Goal: Task Accomplishment & Management: Complete application form

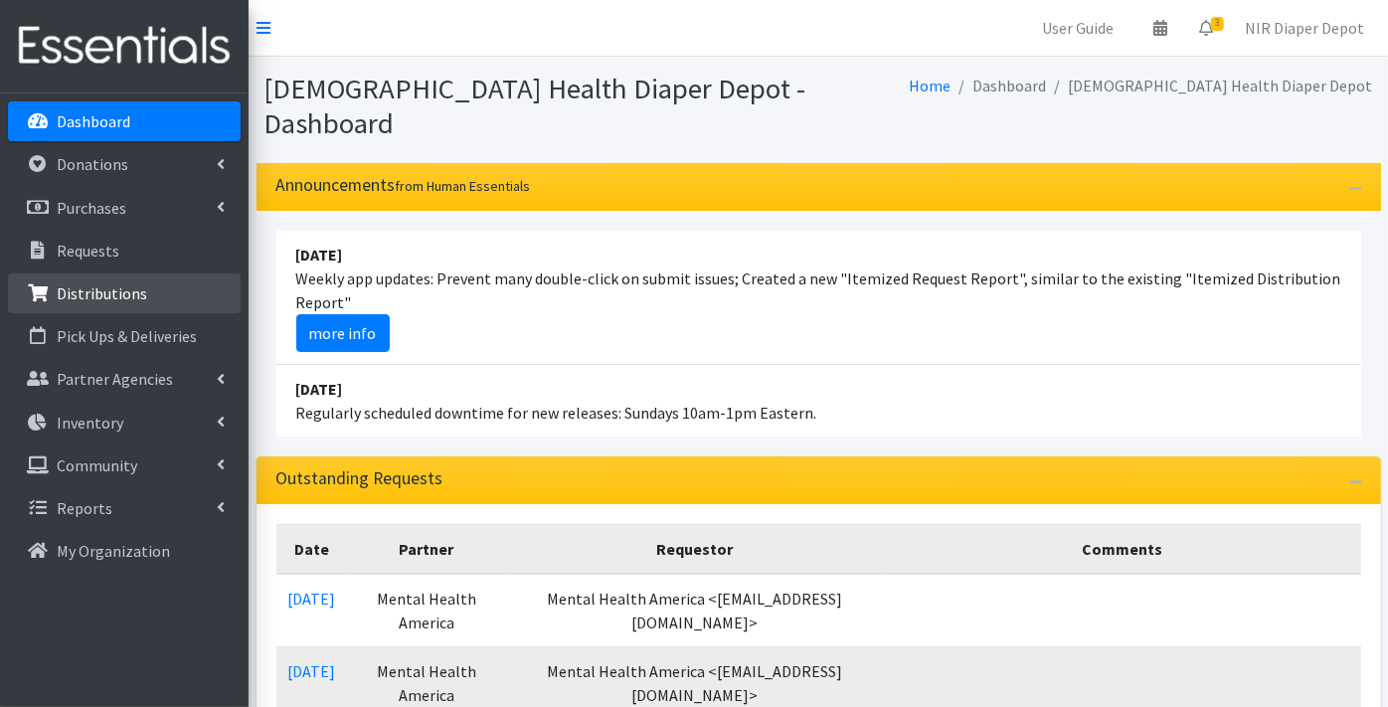
click at [132, 283] on p "Distributions" at bounding box center [102, 293] width 90 height 20
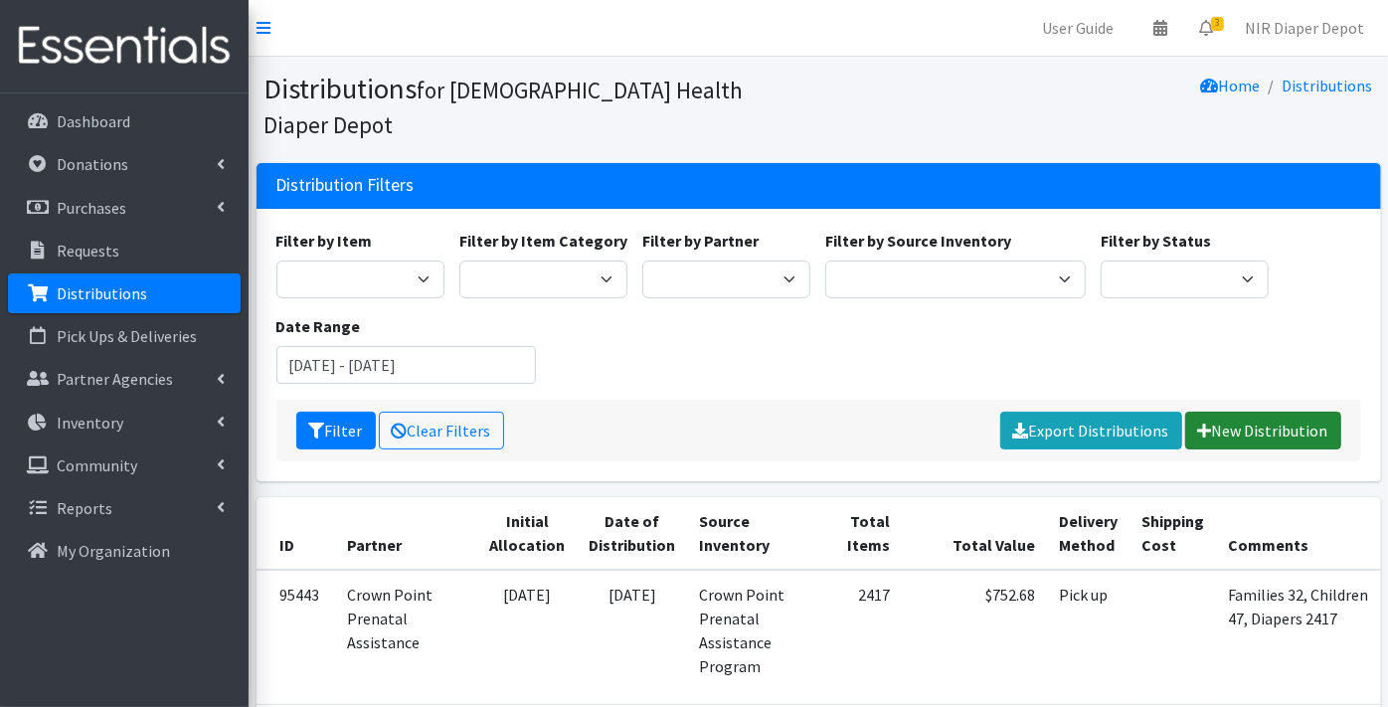
click at [1262, 412] on link "New Distribution" at bounding box center [1263, 431] width 156 height 38
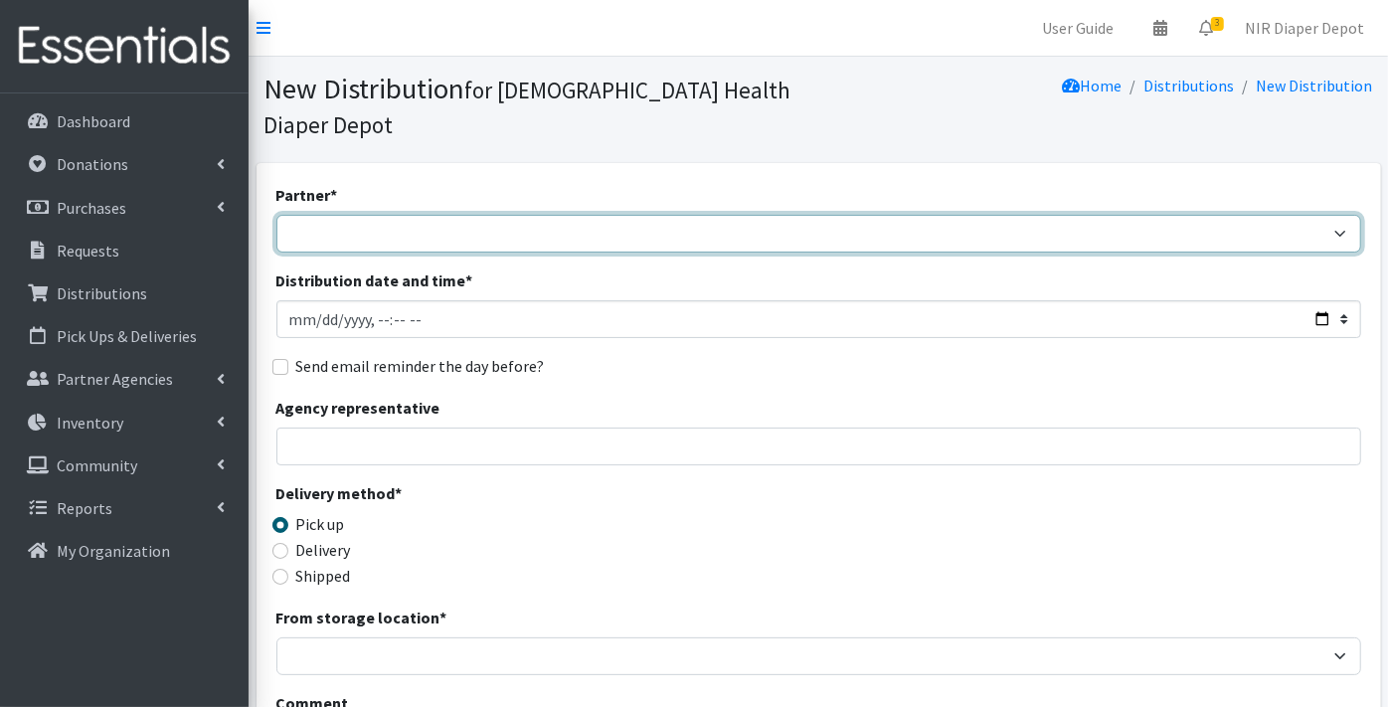
click at [336, 215] on select "ANEW Minitries Crown Point Prenatal Assistance [PERSON_NAME] Prenatal Assistanc…" at bounding box center [818, 234] width 1084 height 38
select select "2983"
click at [276, 215] on select "ANEW Minitries Crown Point Prenatal Assistance [PERSON_NAME] Prenatal Assistanc…" at bounding box center [818, 234] width 1084 height 38
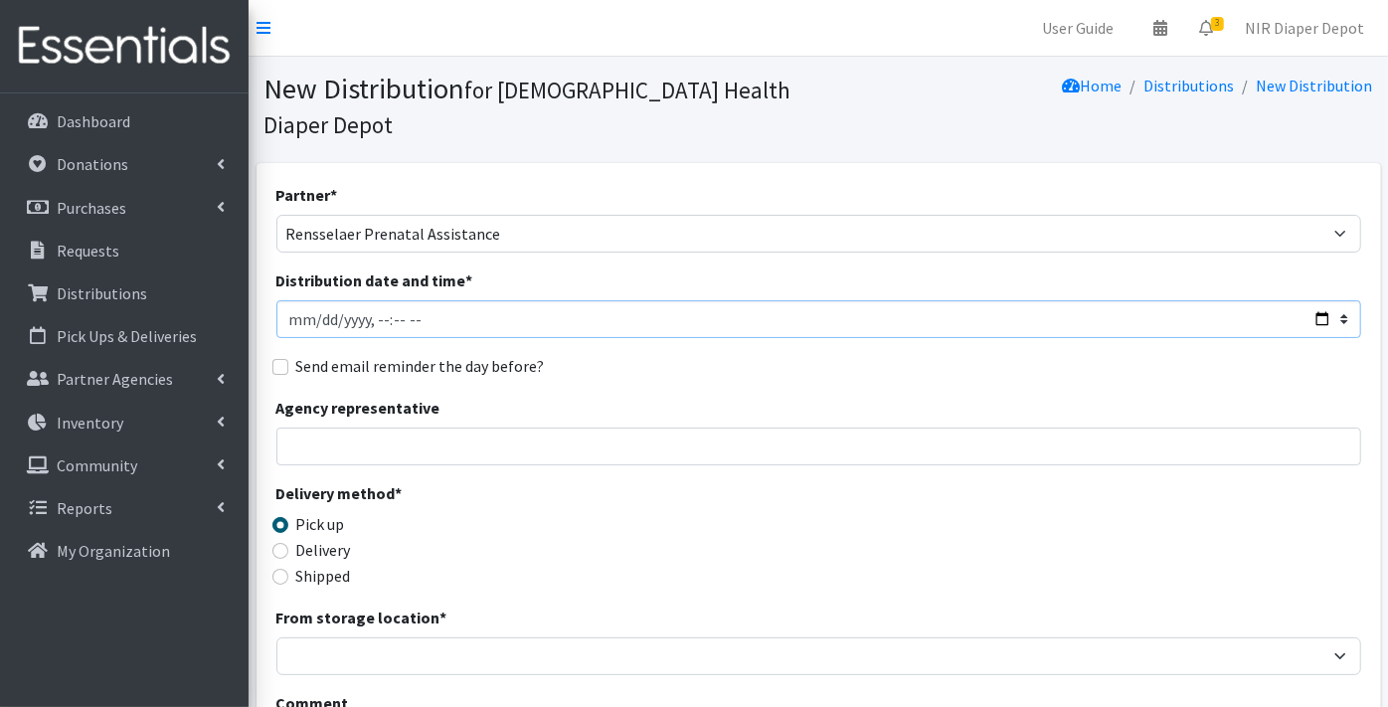
click at [315, 300] on input "Distribution date and time *" at bounding box center [818, 319] width 1084 height 38
type input "[DATE]T23:59"
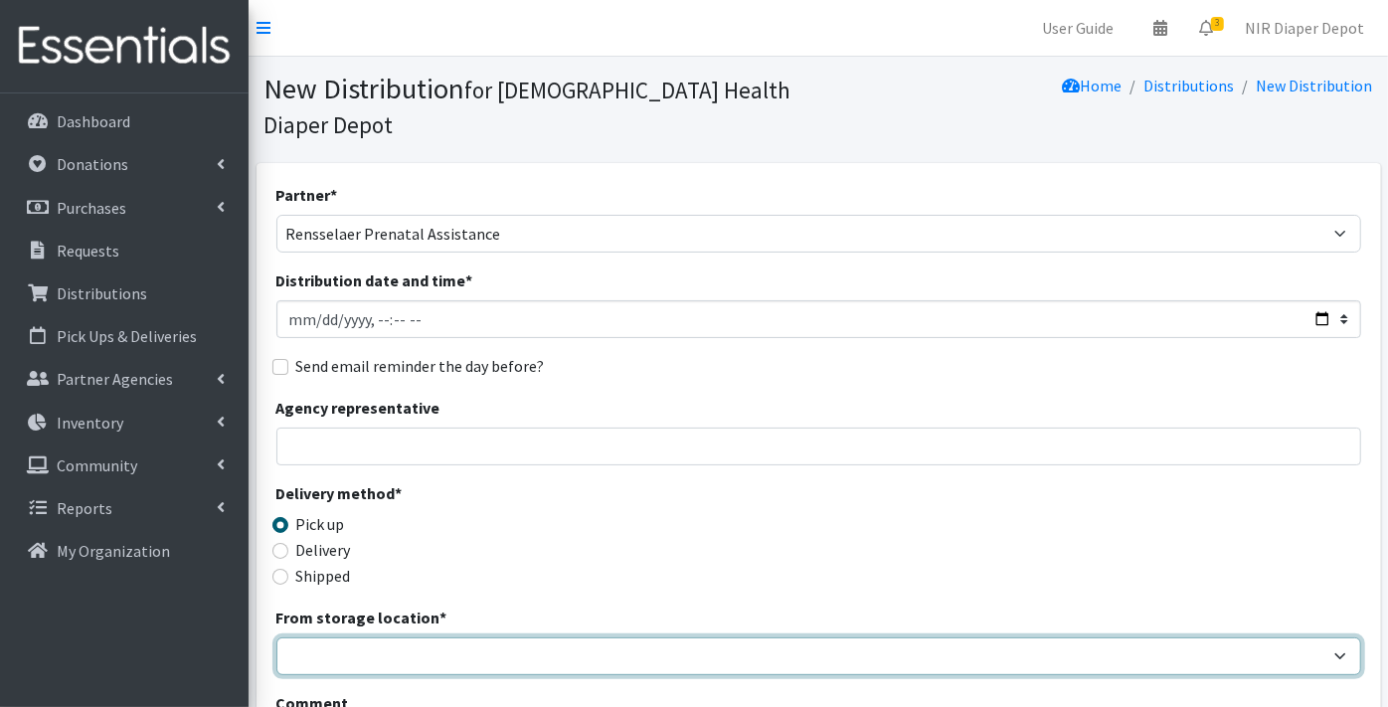
click at [303, 637] on select "Crown Point Bulk Storage Crown Point Prenatal Assistance Program Grant Car Seat…" at bounding box center [818, 656] width 1084 height 38
select select "269"
click at [276, 637] on select "Crown Point Bulk Storage Crown Point Prenatal Assistance Program Grant Car Seat…" at bounding box center [818, 656] width 1084 height 38
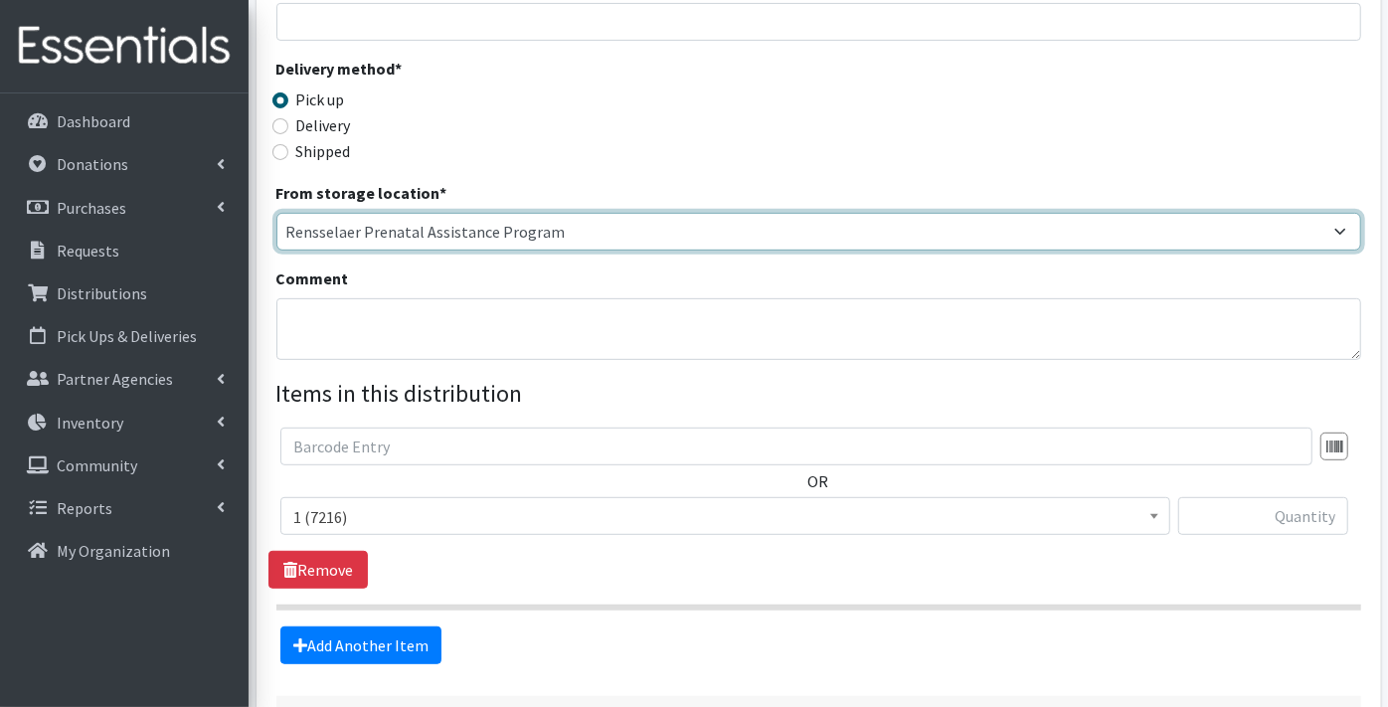
scroll to position [441, 0]
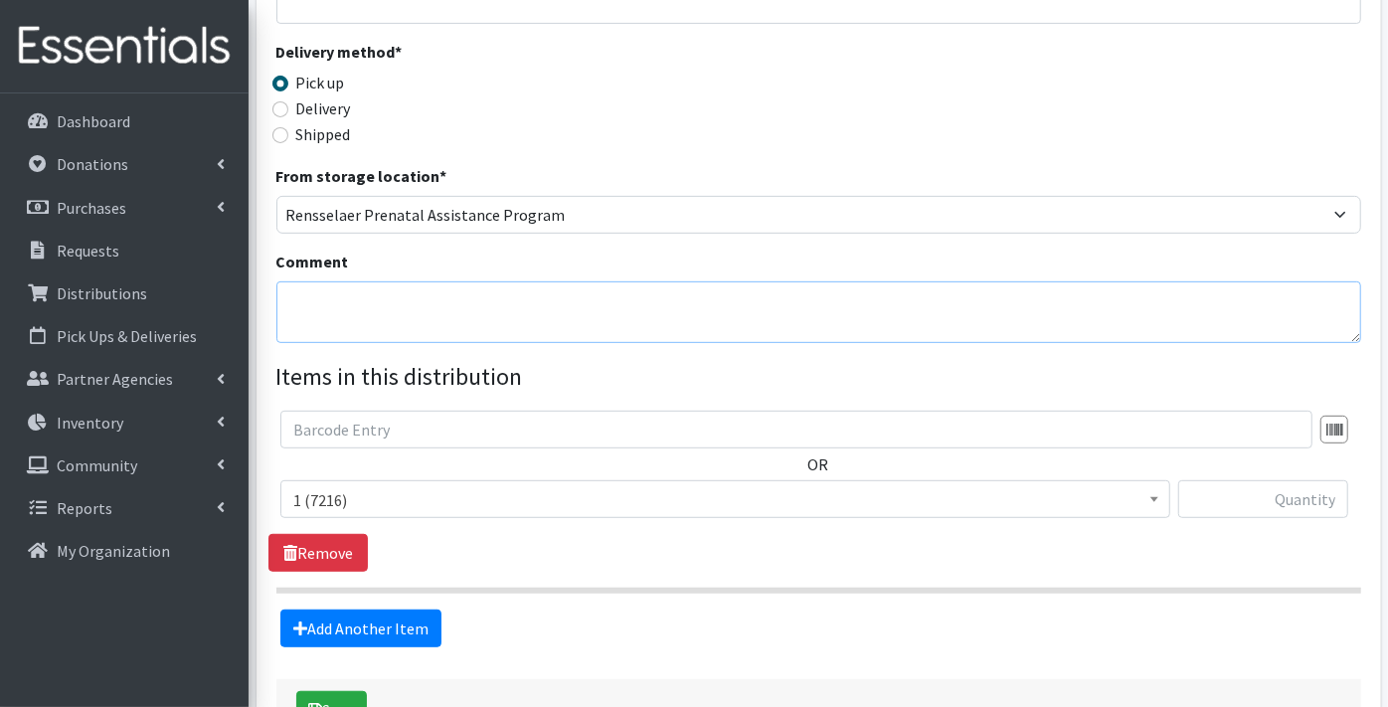
click at [371, 281] on textarea "Comment" at bounding box center [818, 312] width 1084 height 62
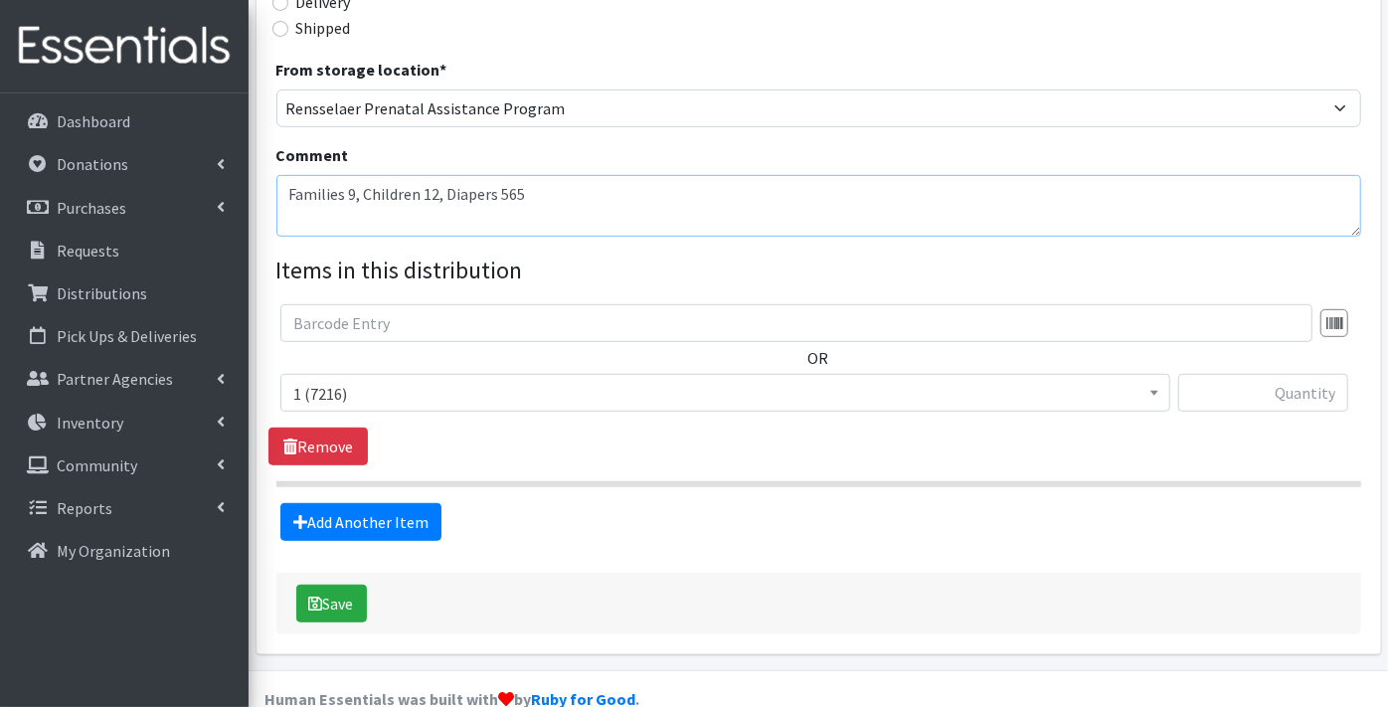
type textarea "Families 9, Children 12, Diapers 565"
click at [345, 380] on span "1 (7216)" at bounding box center [725, 394] width 864 height 28
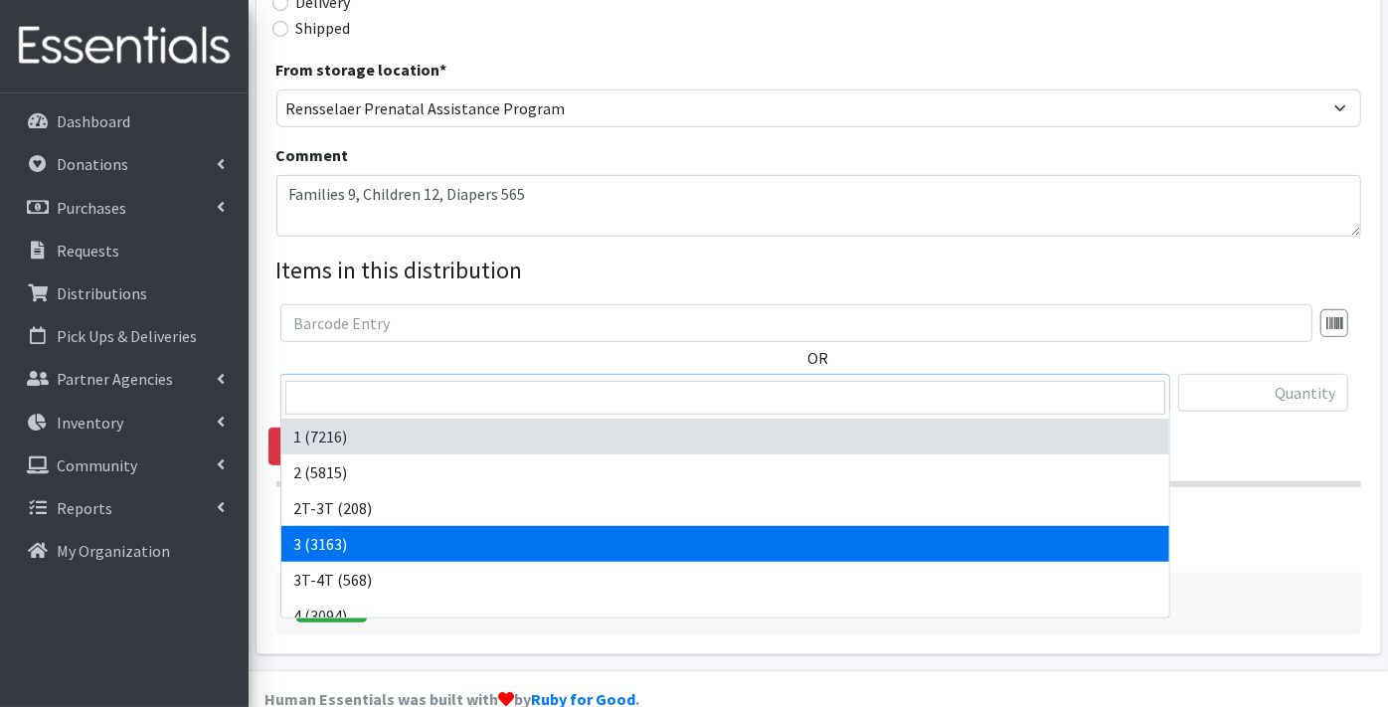
select select "9187"
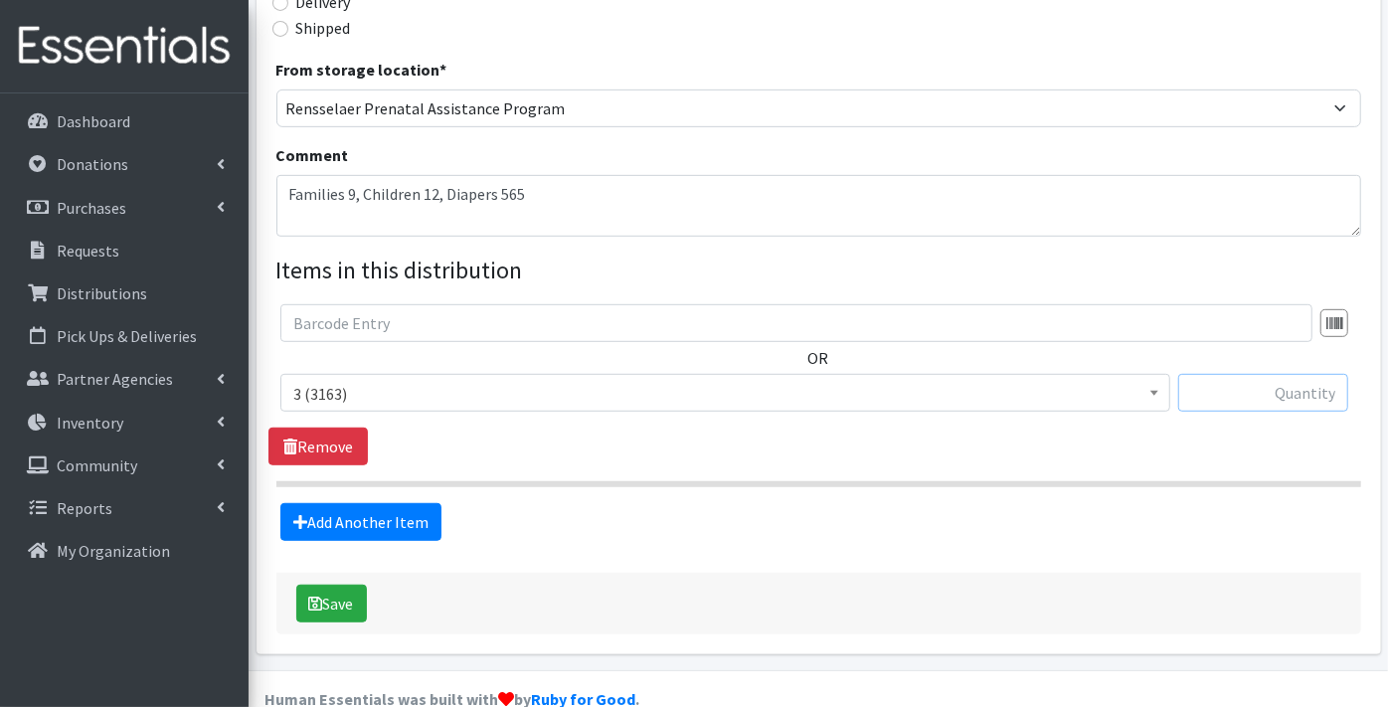
click at [1240, 374] on input "text" at bounding box center [1263, 393] width 170 height 38
type input "100"
click at [366, 503] on link "Add Another Item" at bounding box center [360, 522] width 161 height 38
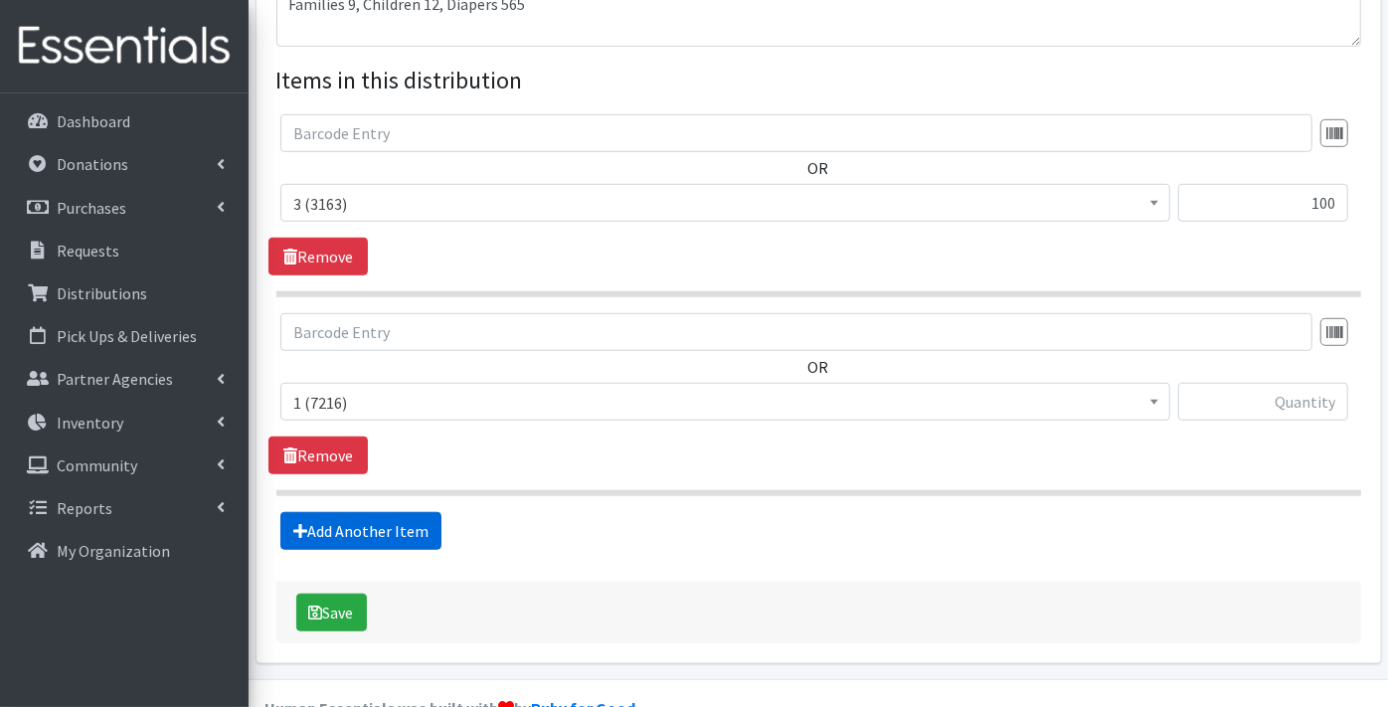
scroll to position [746, 0]
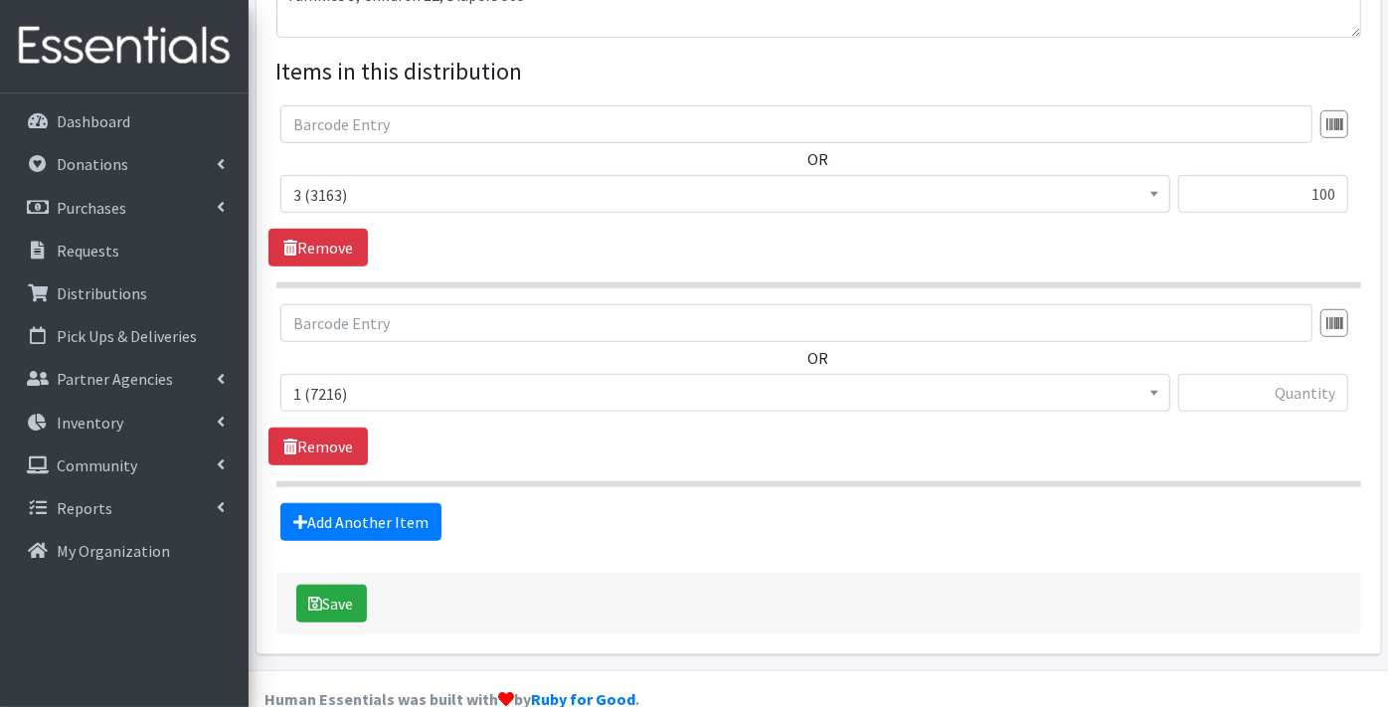
click at [361, 380] on span "1 (7216)" at bounding box center [725, 394] width 864 height 28
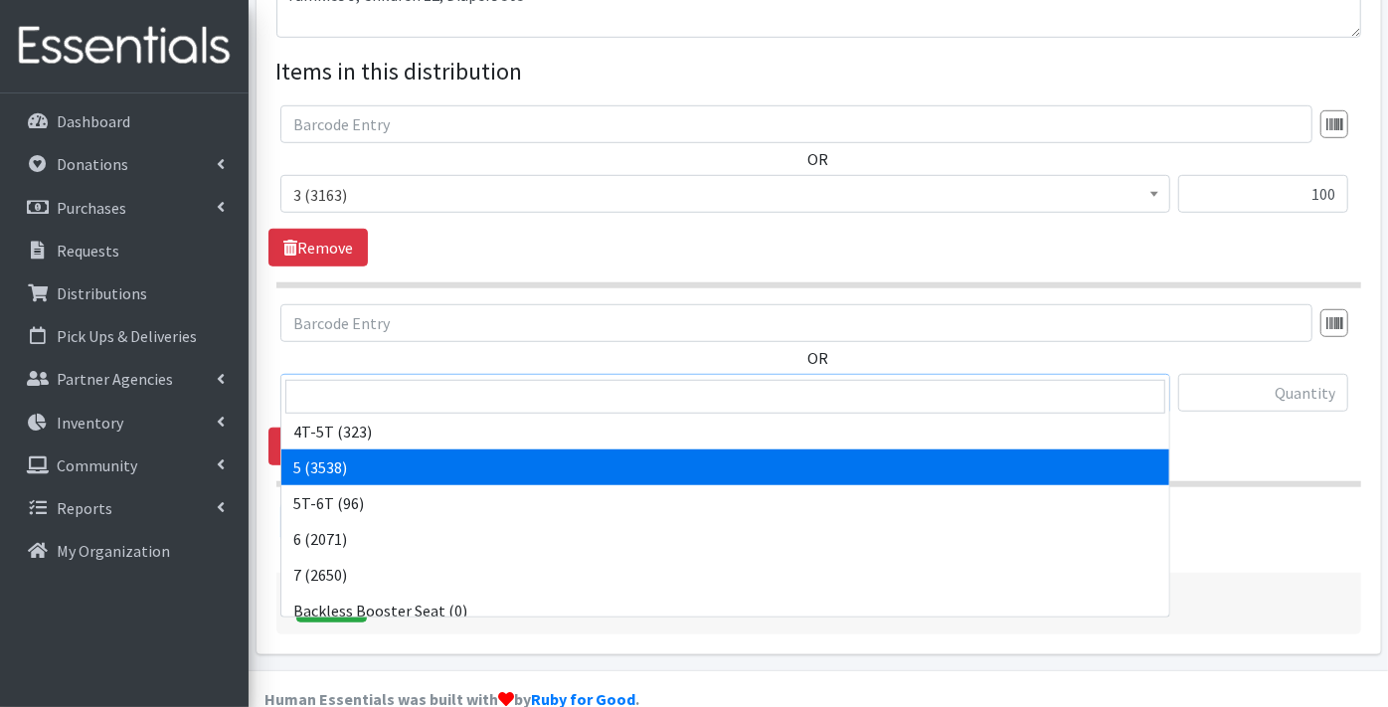
scroll to position [221, 0]
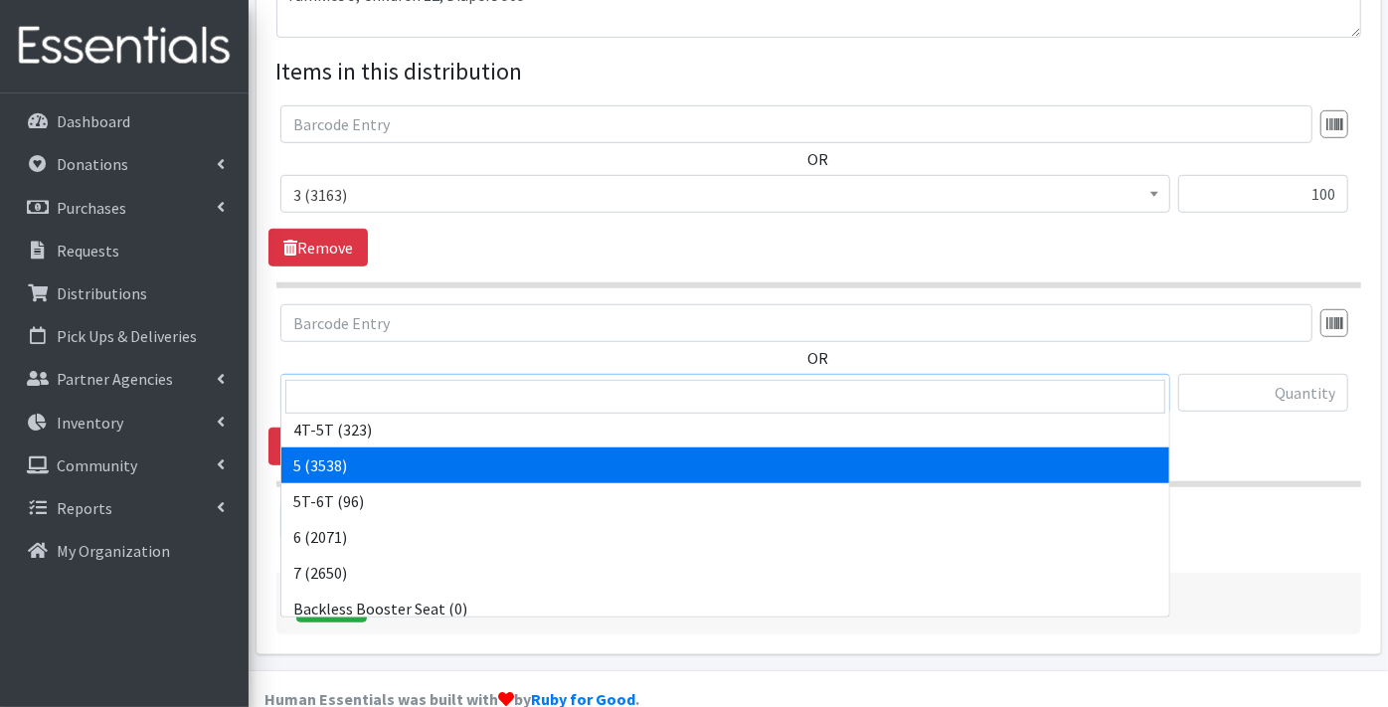
select select "9189"
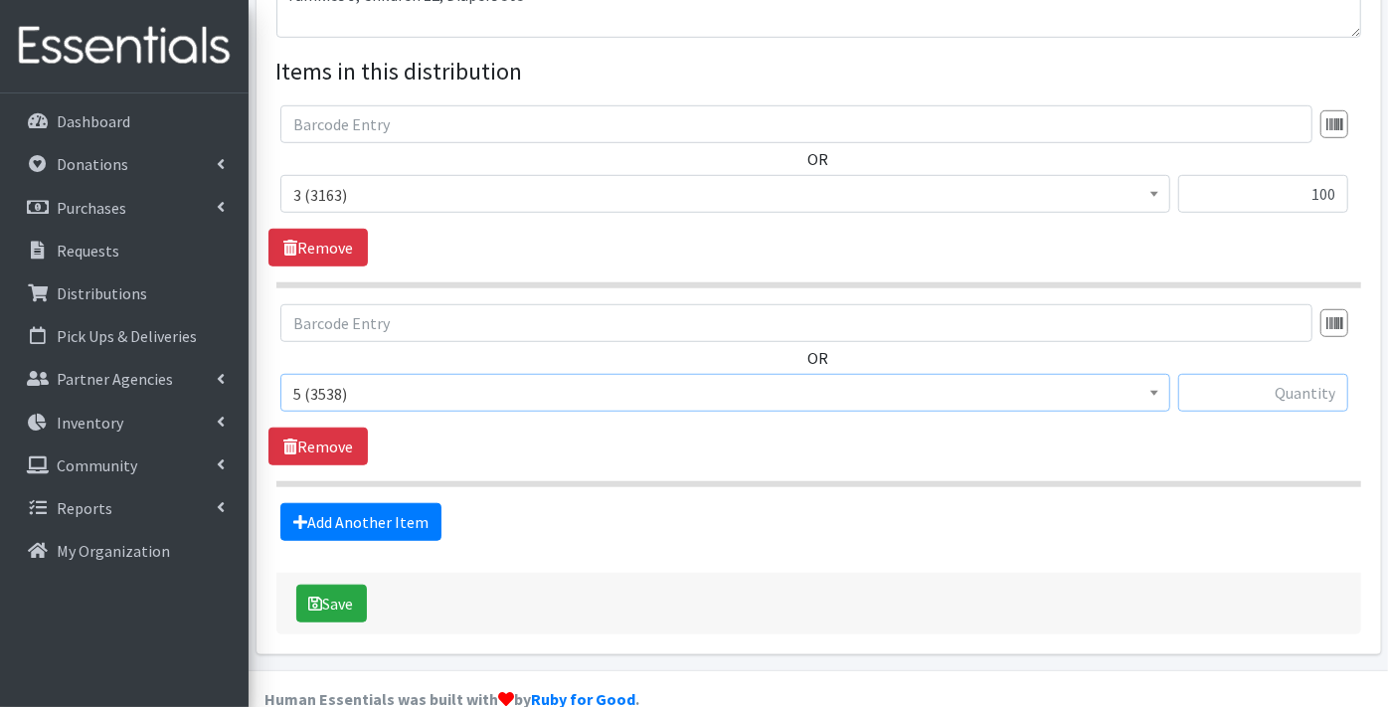
click at [1252, 374] on input "text" at bounding box center [1263, 393] width 170 height 38
type input "204"
click at [366, 503] on link "Add Another Item" at bounding box center [360, 522] width 161 height 38
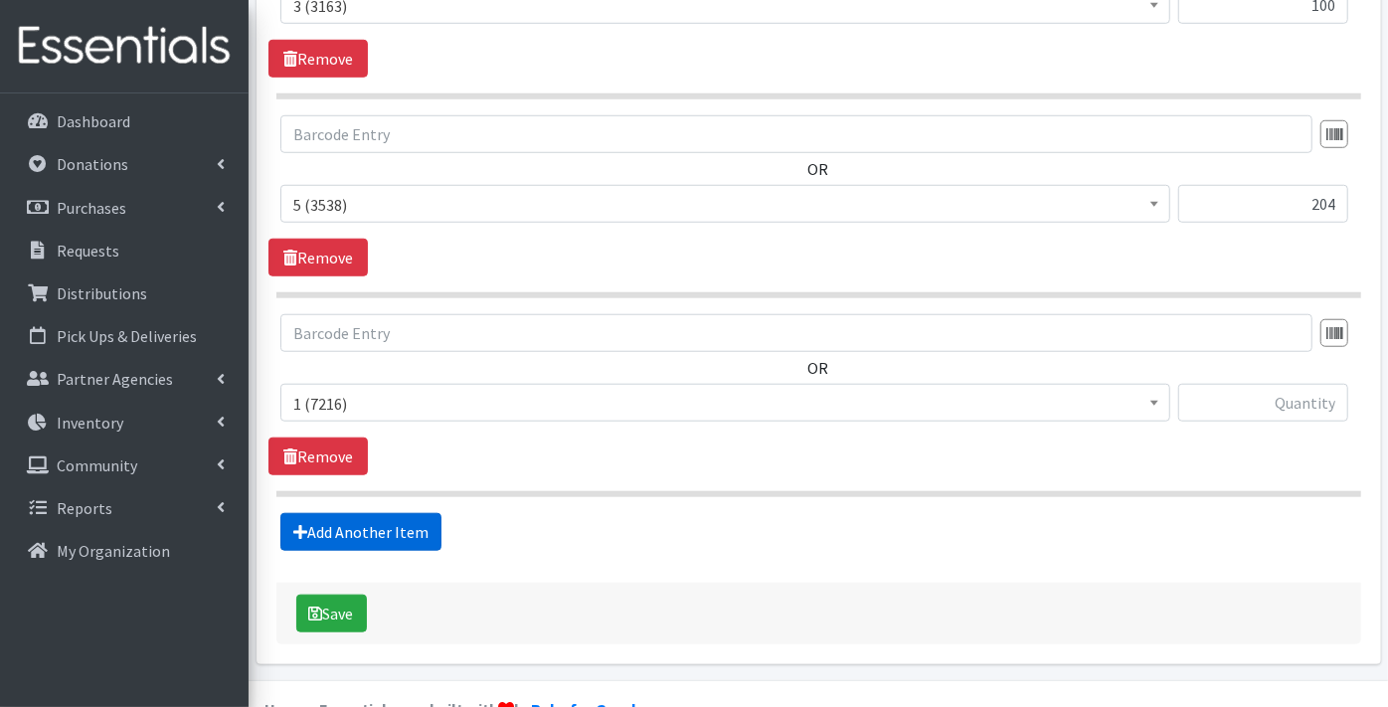
scroll to position [944, 0]
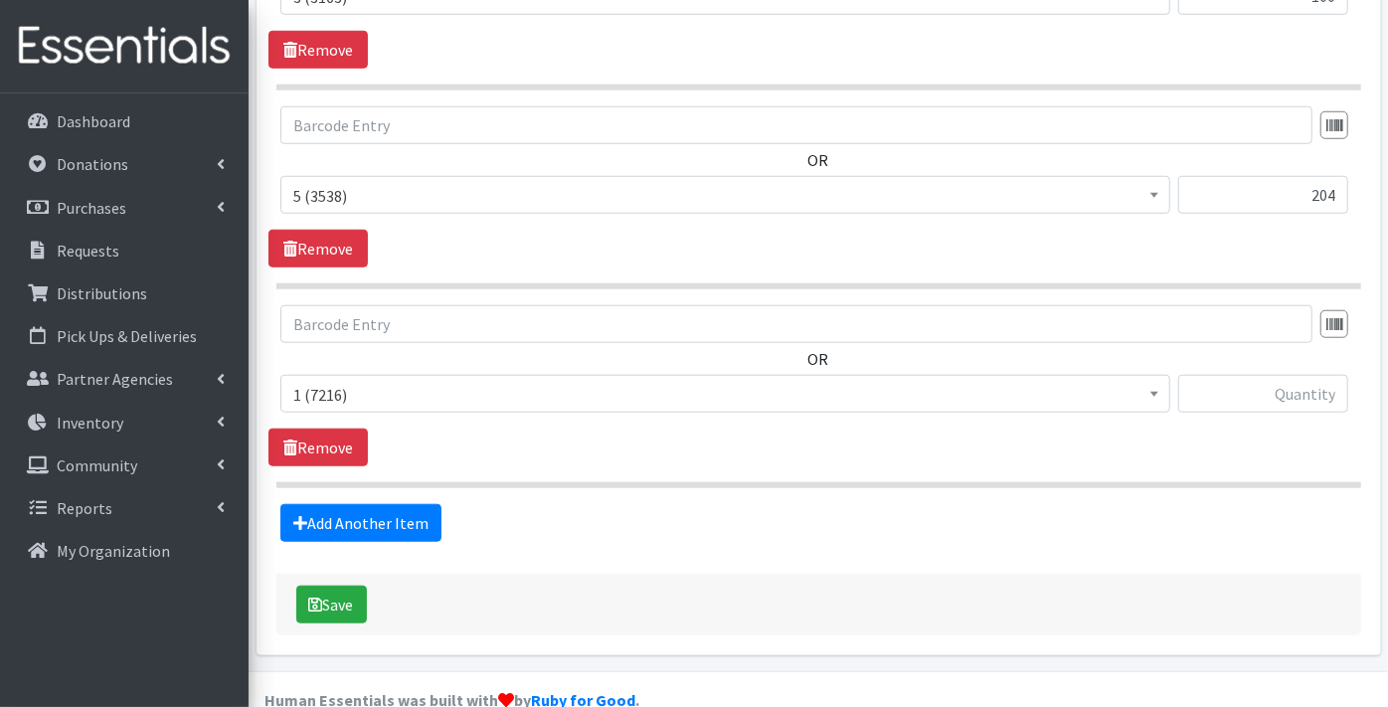
click at [360, 381] on span "1 (7216)" at bounding box center [725, 395] width 864 height 28
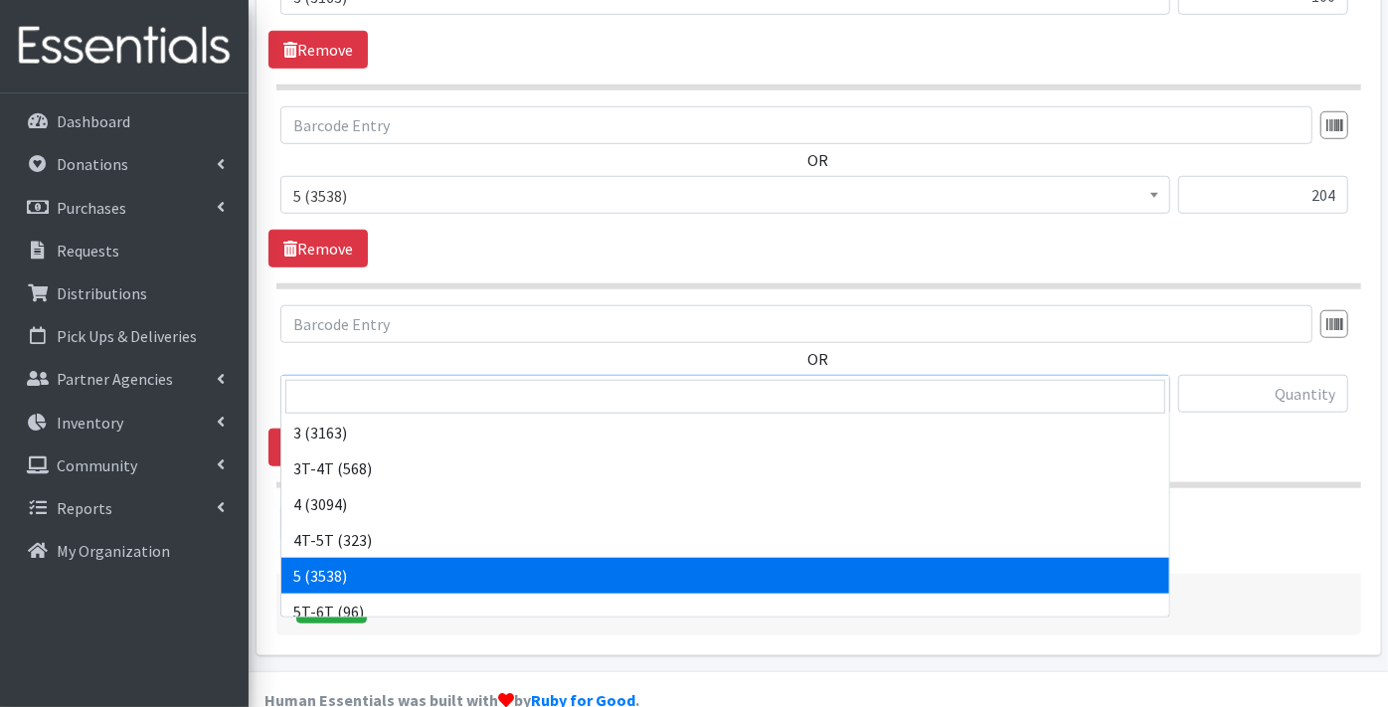
scroll to position [221, 0]
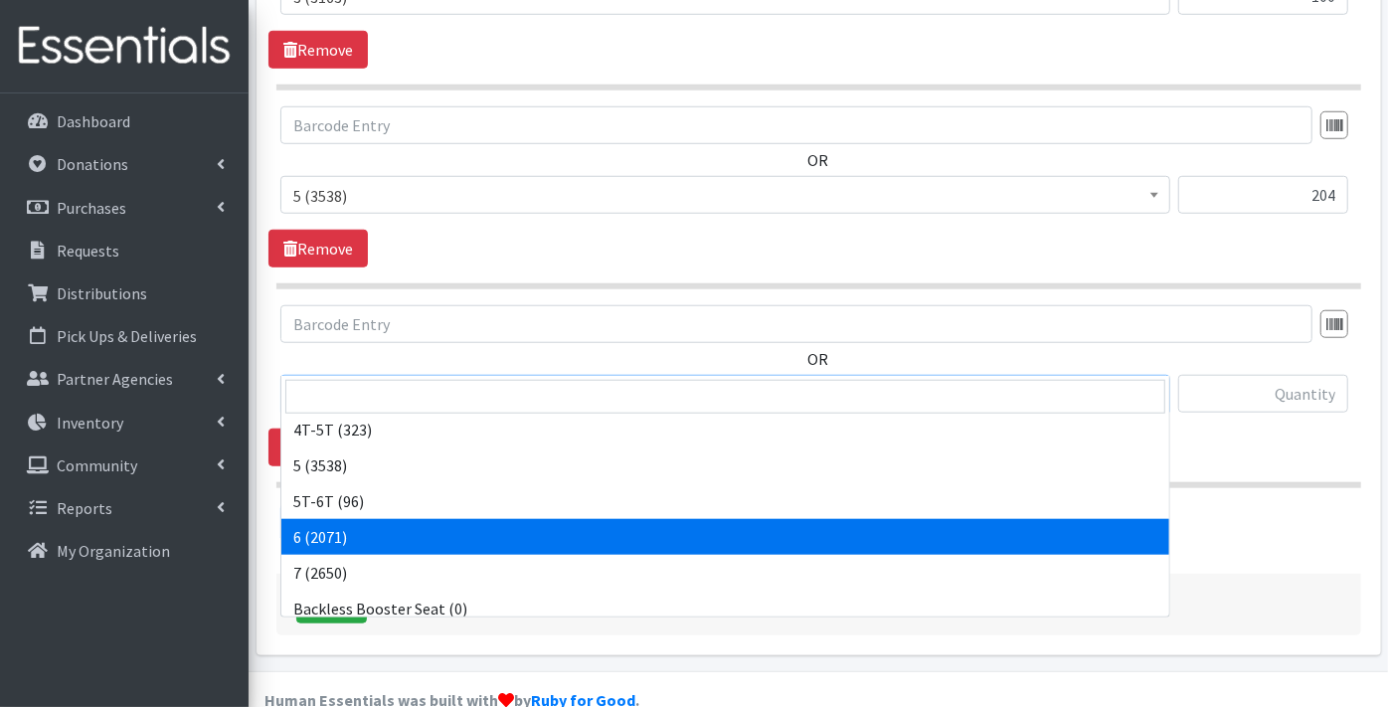
select select "9190"
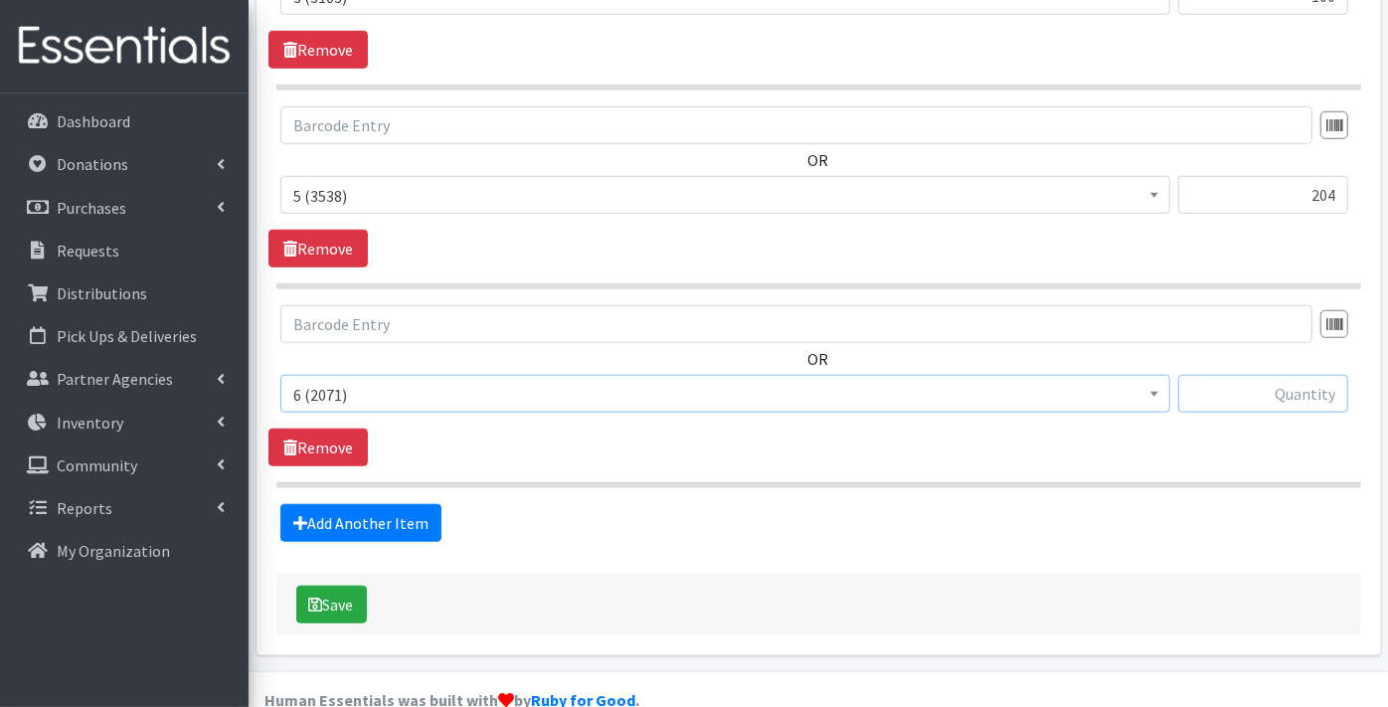
click at [1307, 375] on input "text" at bounding box center [1263, 394] width 170 height 38
type input "142"
click at [389, 504] on link "Add Another Item" at bounding box center [360, 523] width 161 height 38
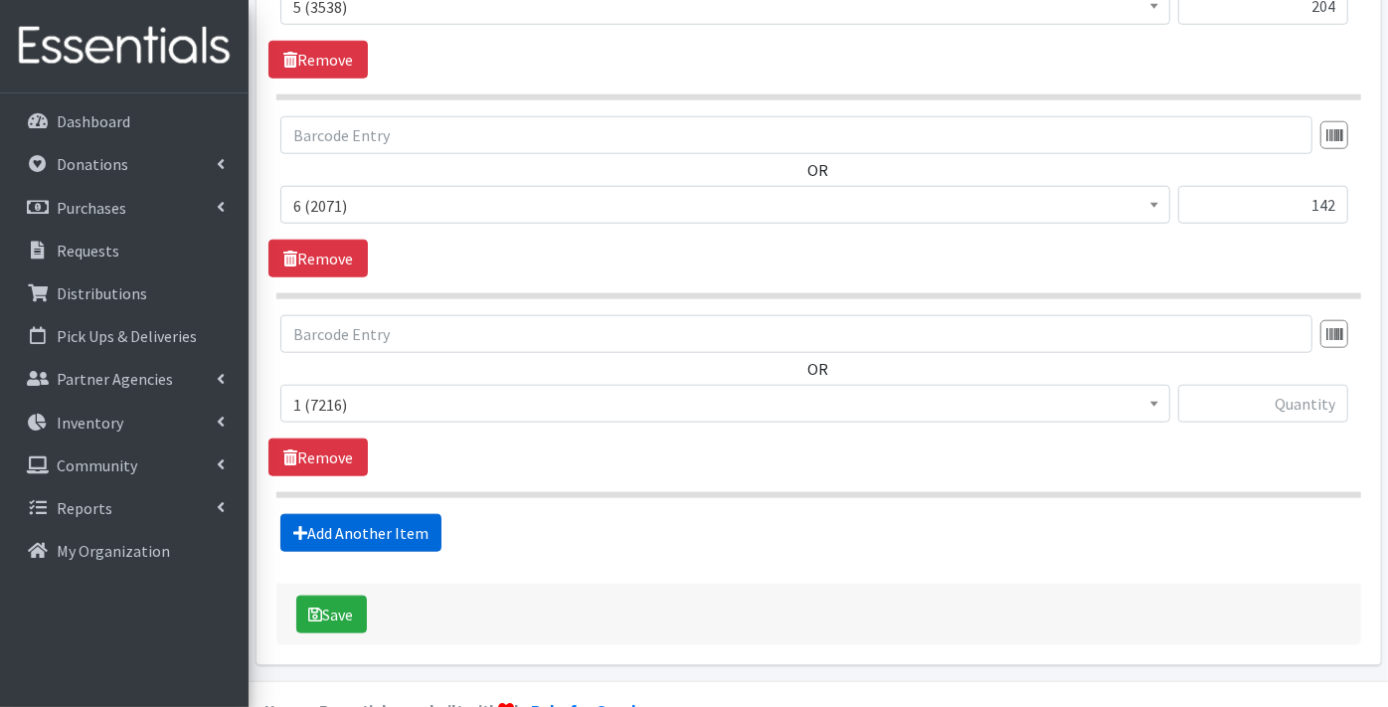
scroll to position [1141, 0]
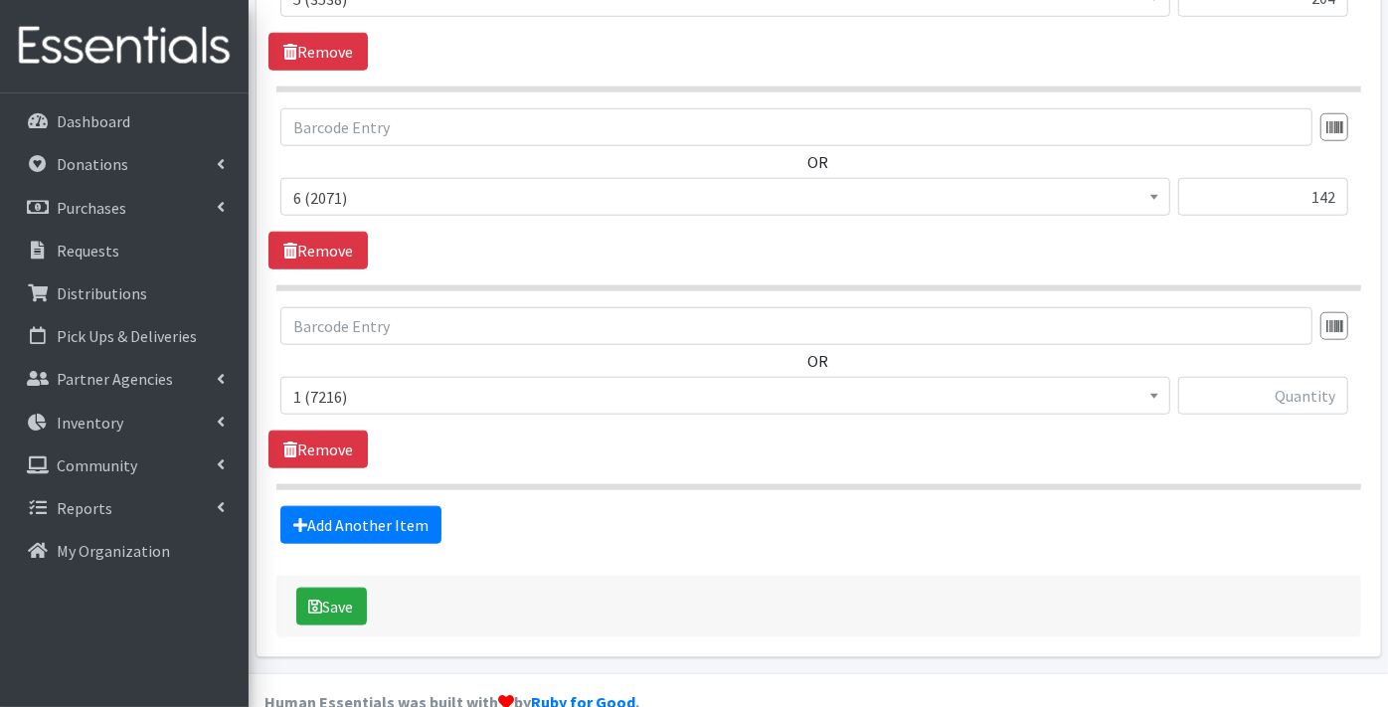
click at [355, 383] on span "1 (7216)" at bounding box center [725, 397] width 864 height 28
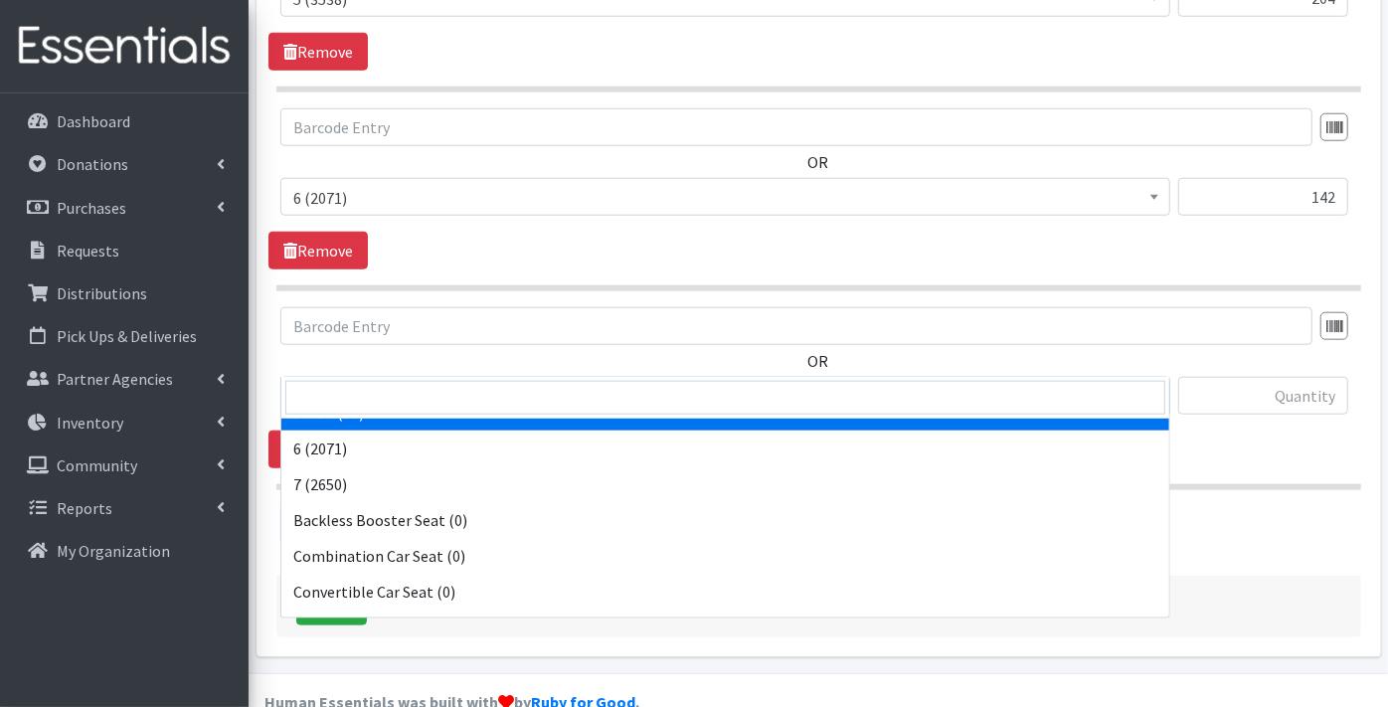
scroll to position [331, 0]
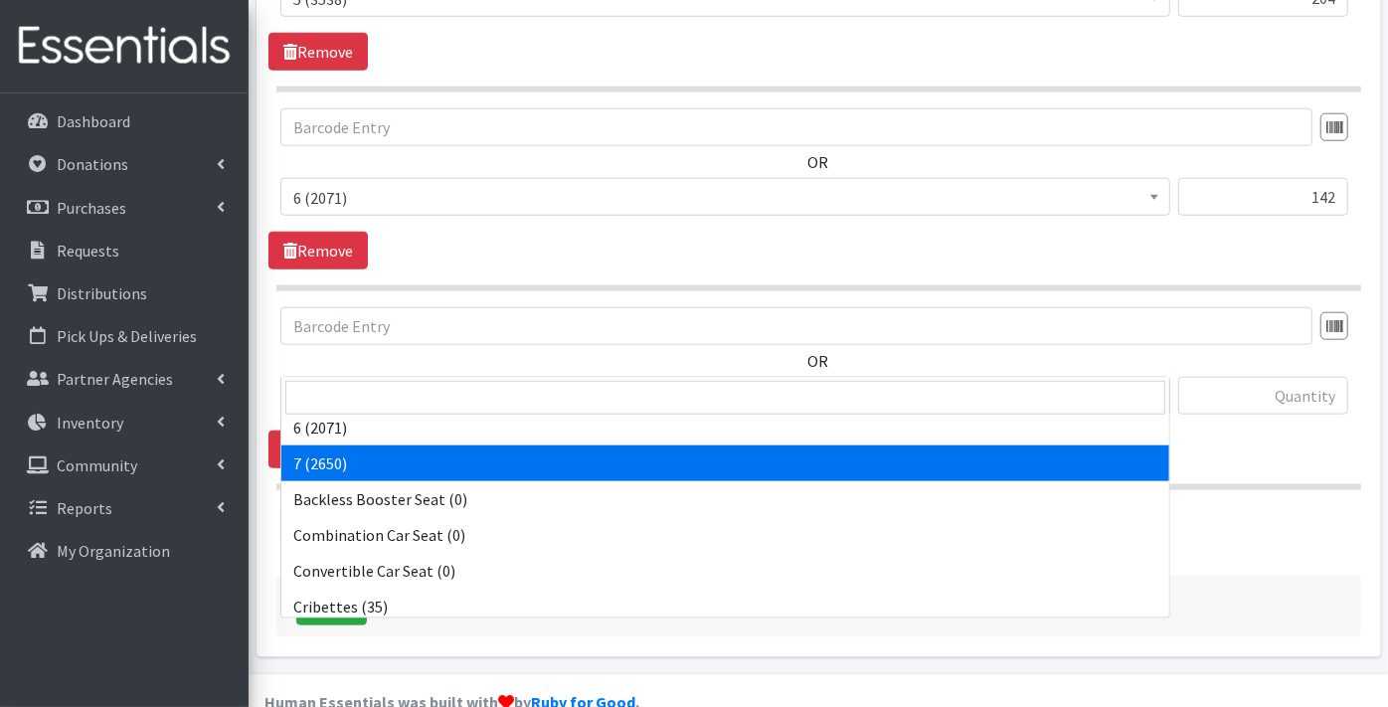
select select "11517"
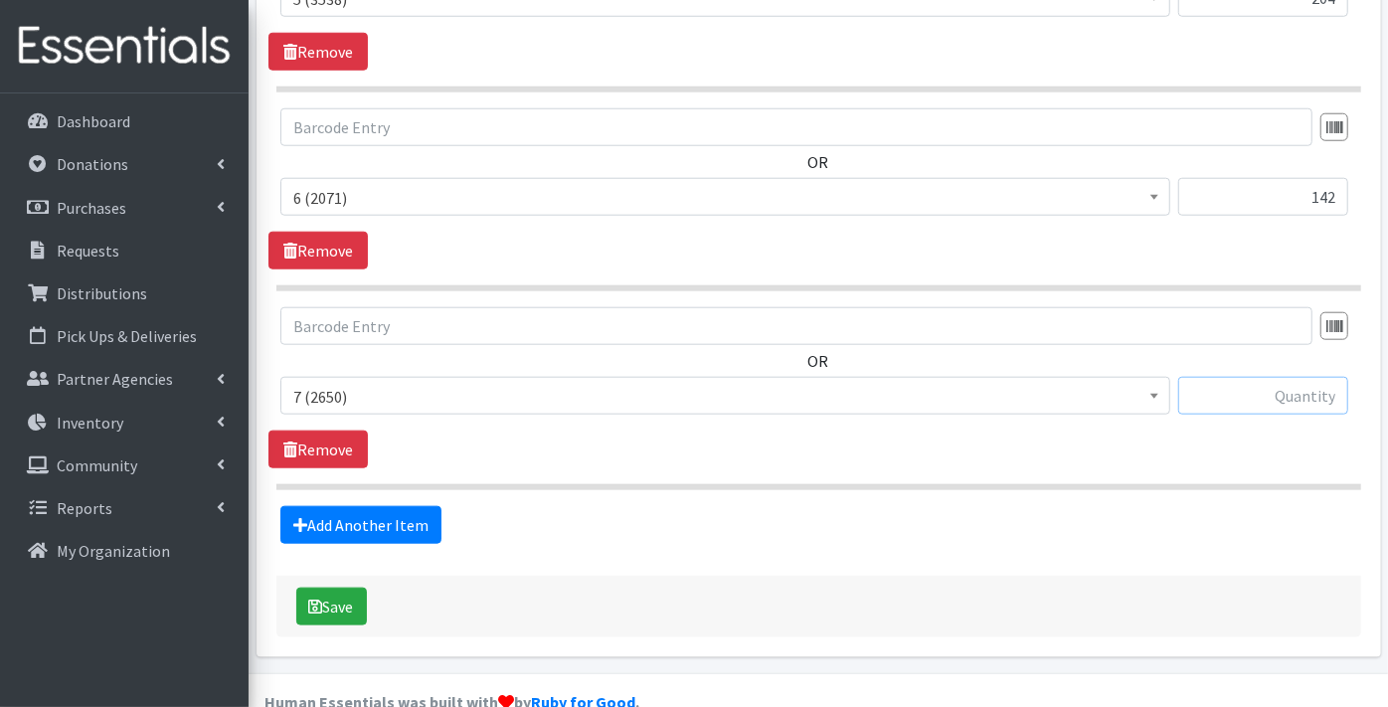
click at [1297, 377] on input "text" at bounding box center [1263, 396] width 170 height 38
type input "100"
click at [326, 506] on link "Add Another Item" at bounding box center [360, 525] width 161 height 38
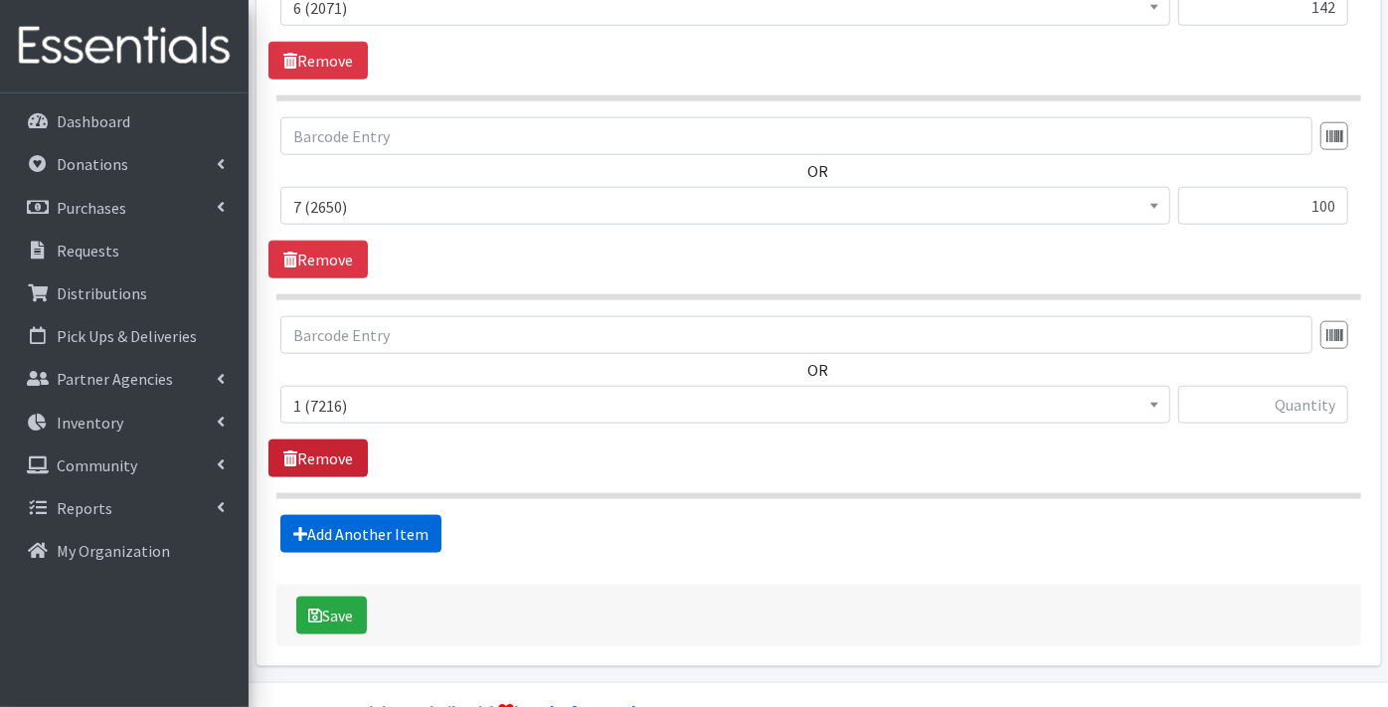
scroll to position [1340, 0]
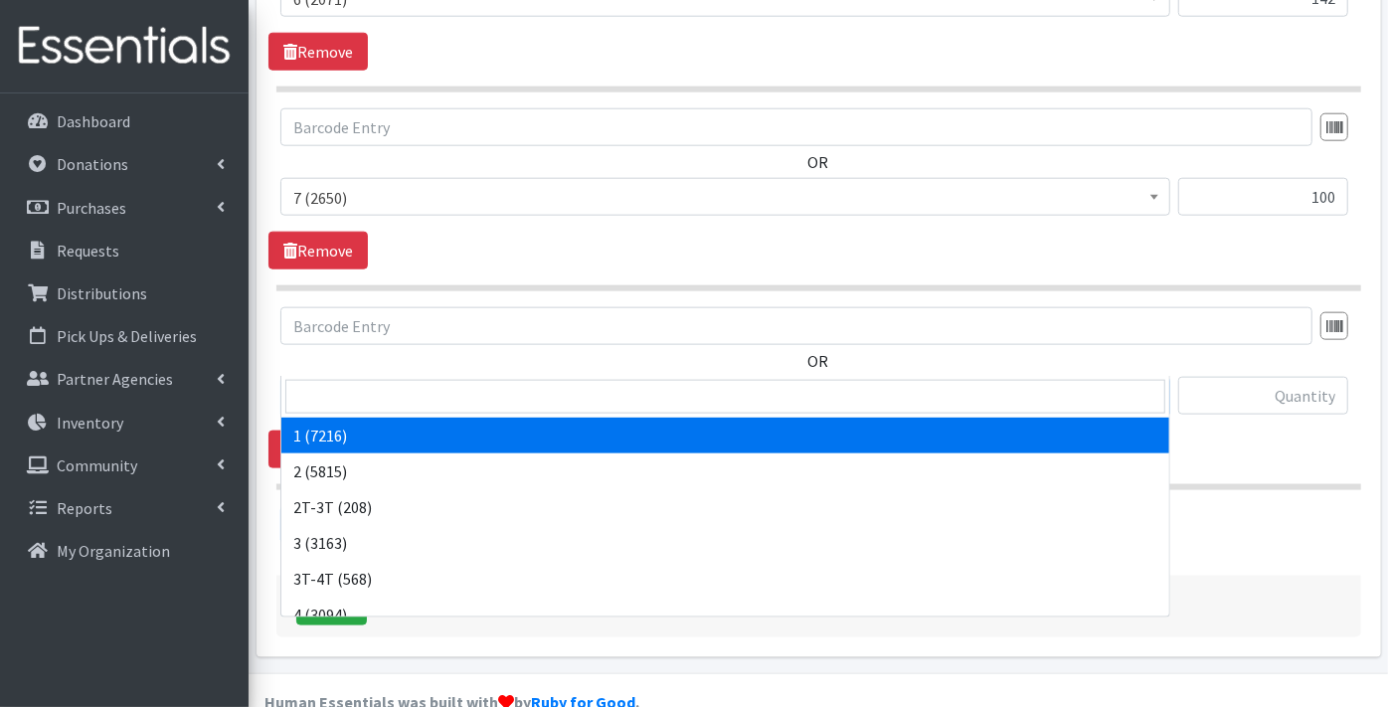
click at [323, 383] on span "1 (7216)" at bounding box center [725, 397] width 864 height 28
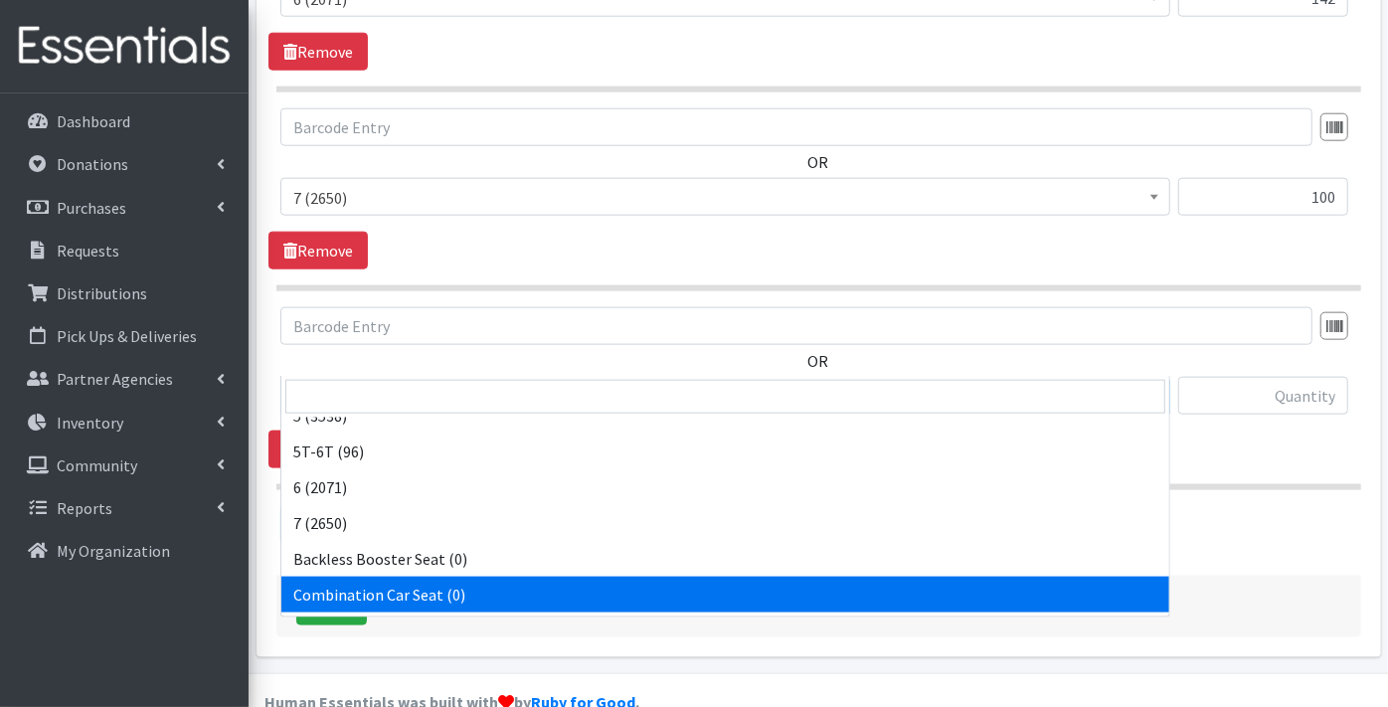
scroll to position [221, 0]
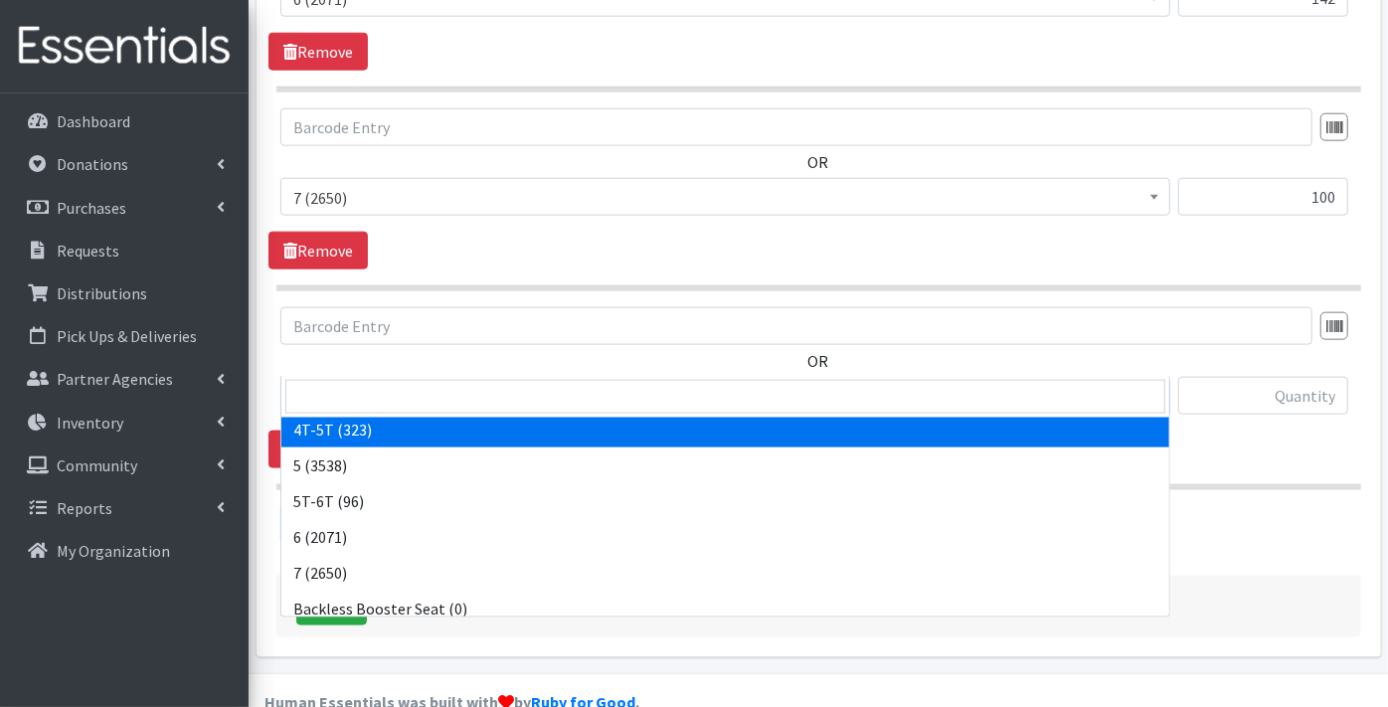
select select "11870"
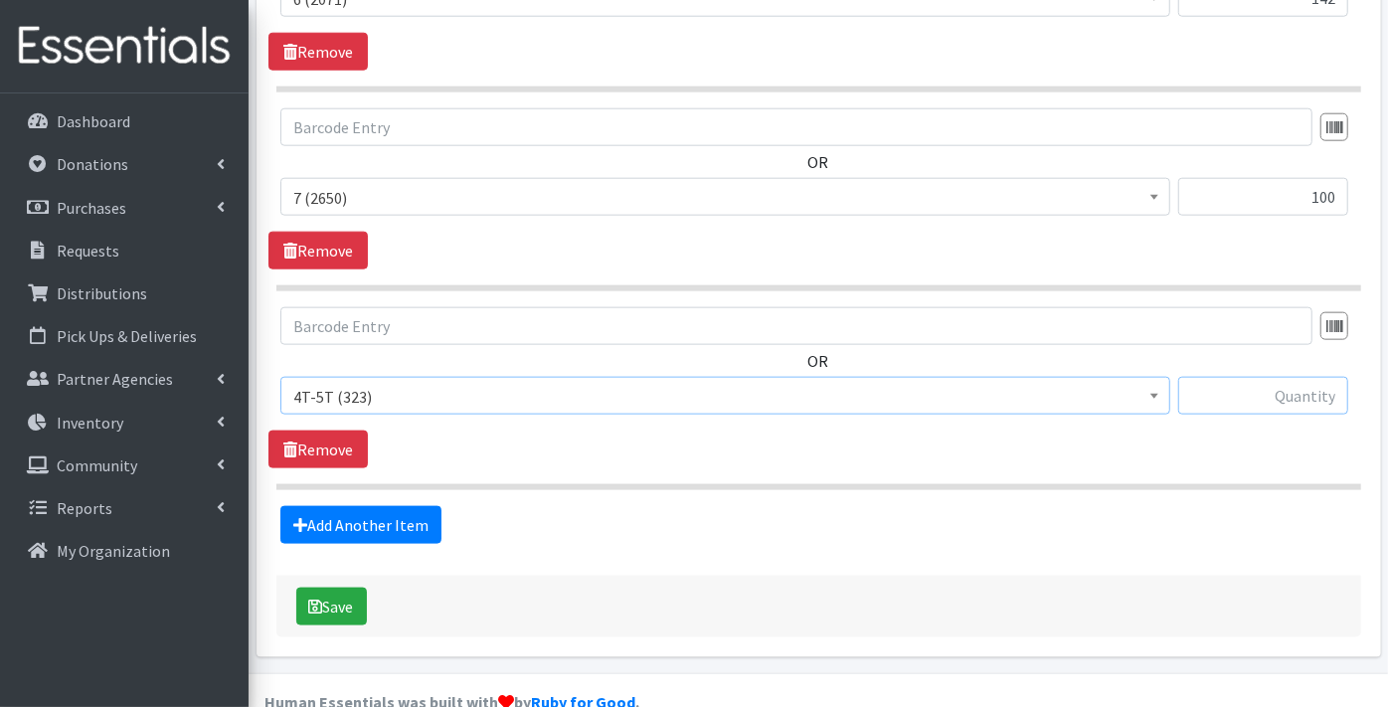
click at [1303, 377] on input "text" at bounding box center [1263, 396] width 170 height 38
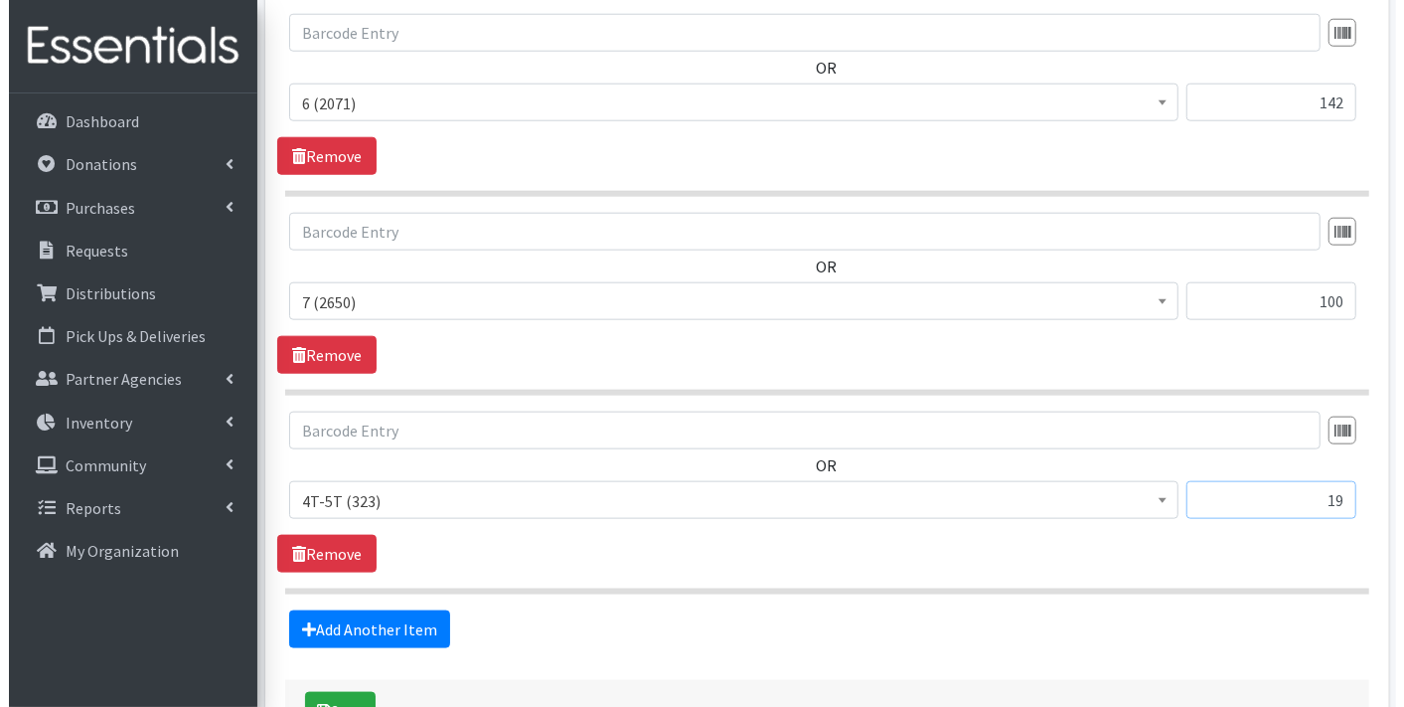
scroll to position [1340, 0]
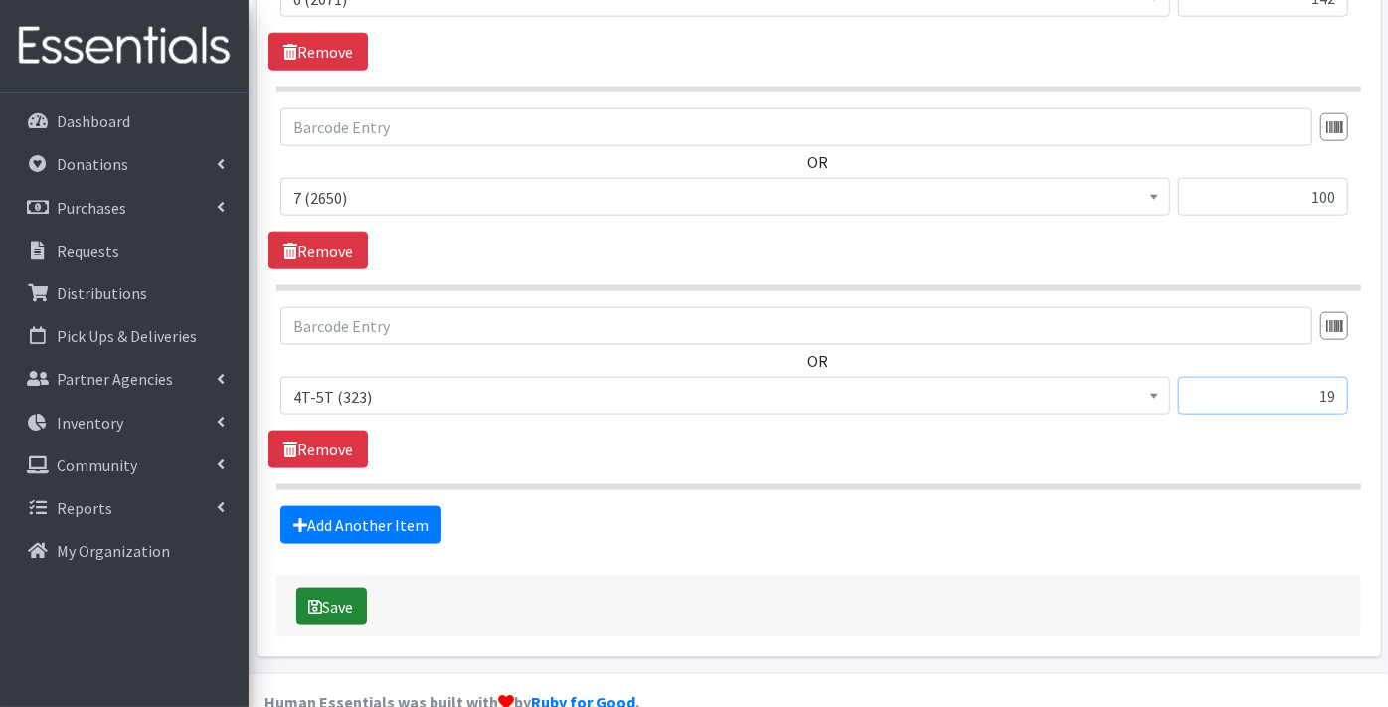
type input "19"
click at [343, 587] on button "Save" at bounding box center [331, 606] width 71 height 38
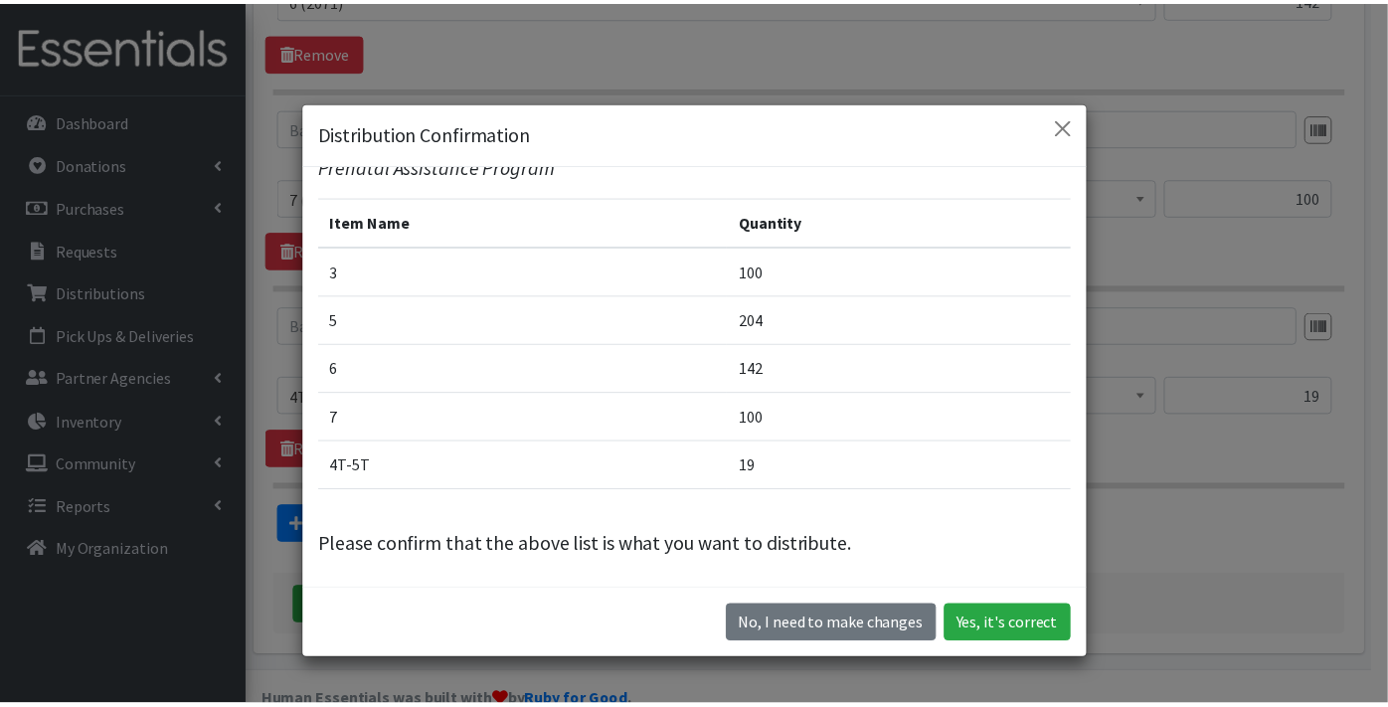
scroll to position [56, 0]
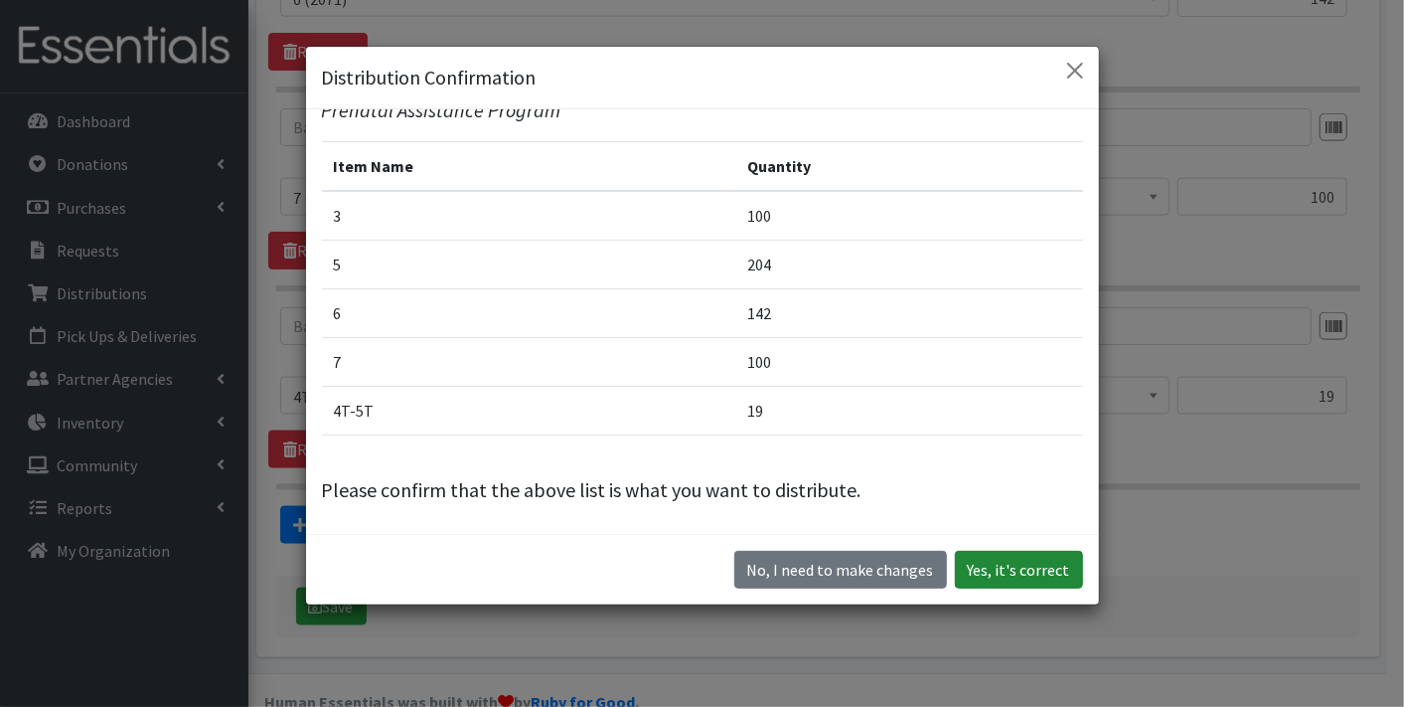
click at [987, 577] on button "Yes, it's correct" at bounding box center [1019, 570] width 128 height 38
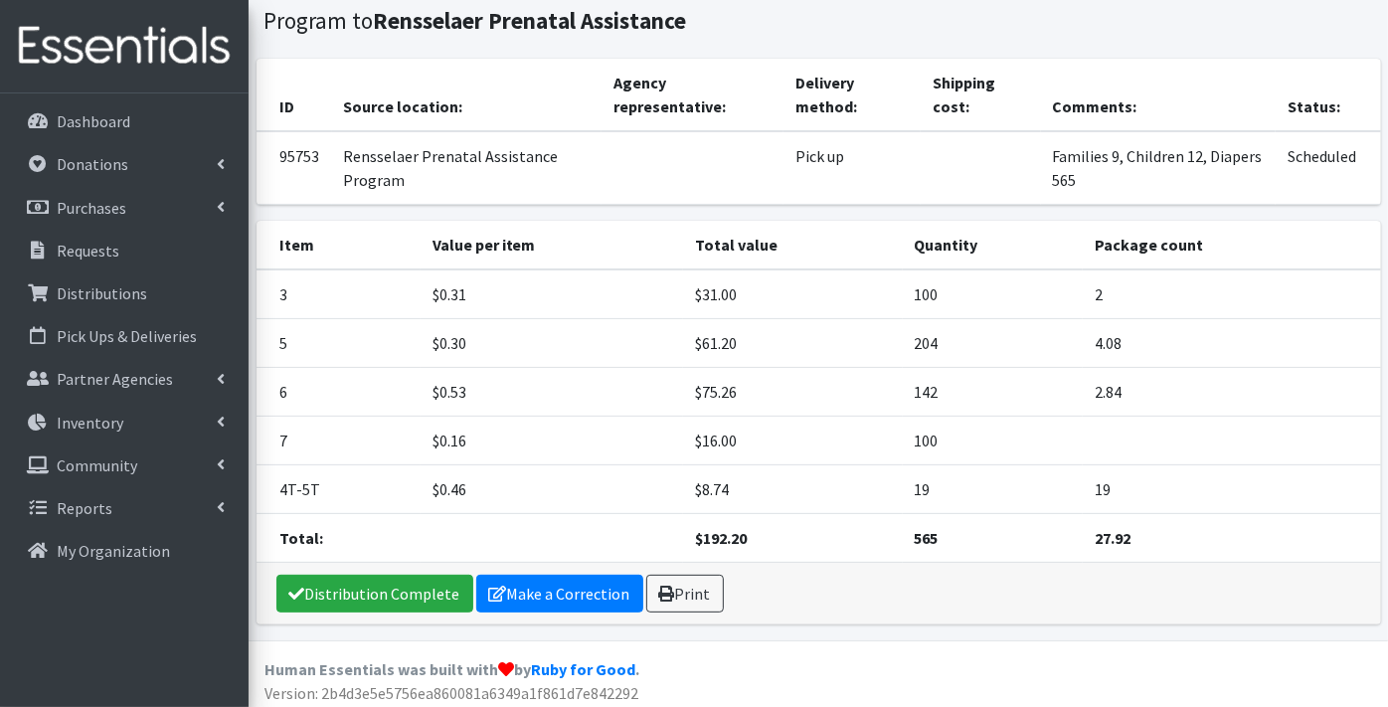
scroll to position [173, 0]
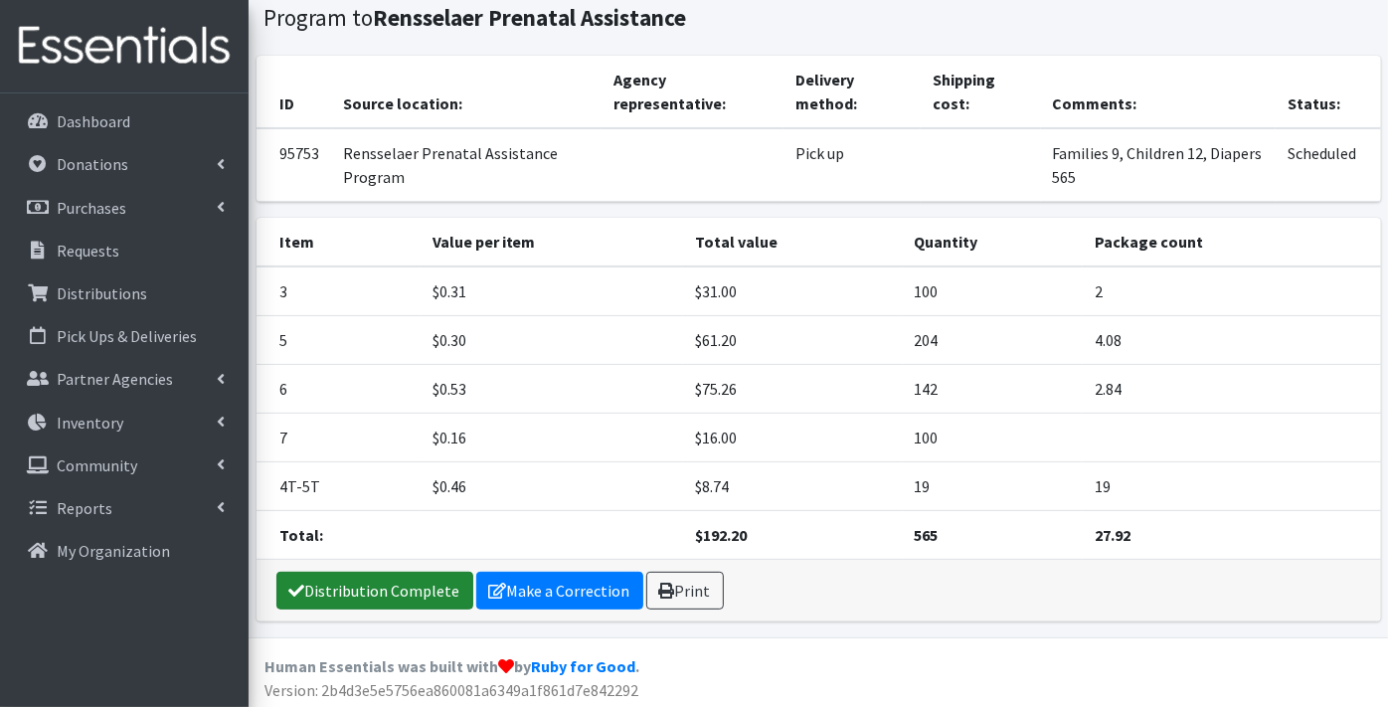
click at [388, 582] on link "Distribution Complete" at bounding box center [374, 591] width 197 height 38
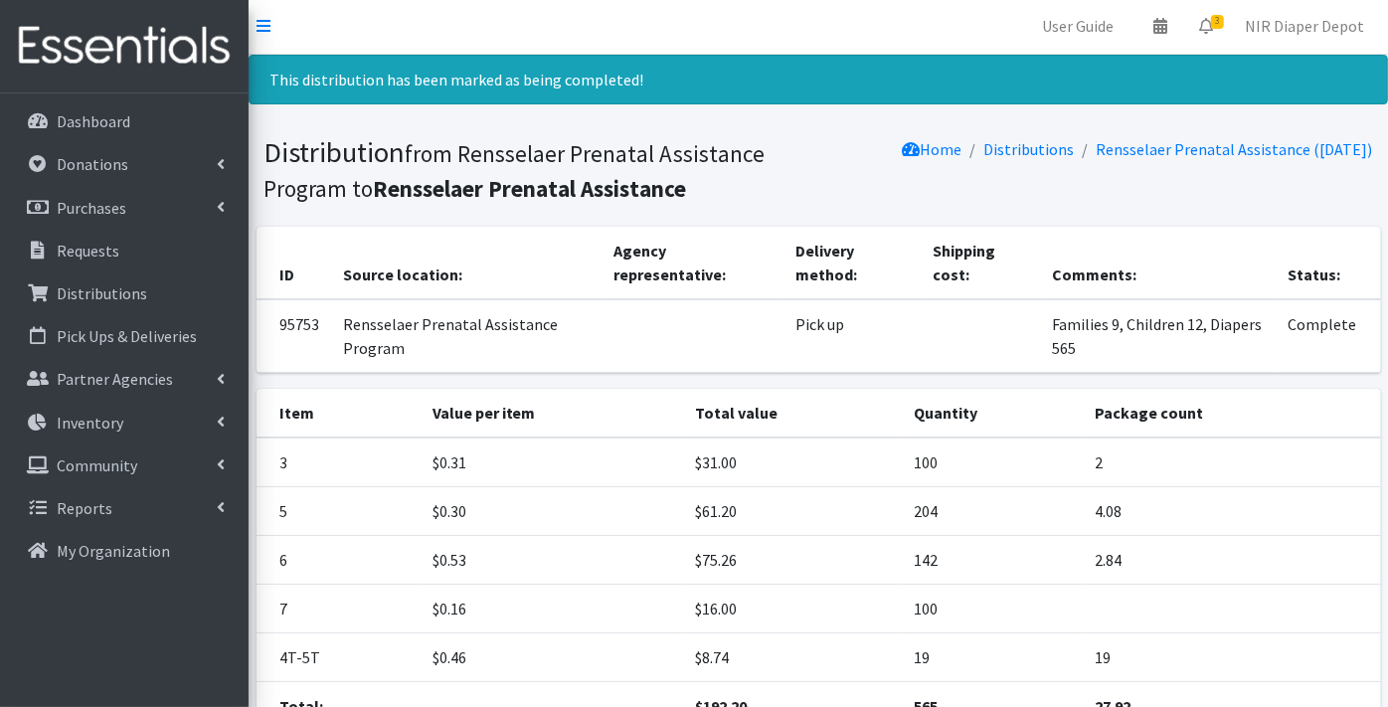
scroll to position [0, 0]
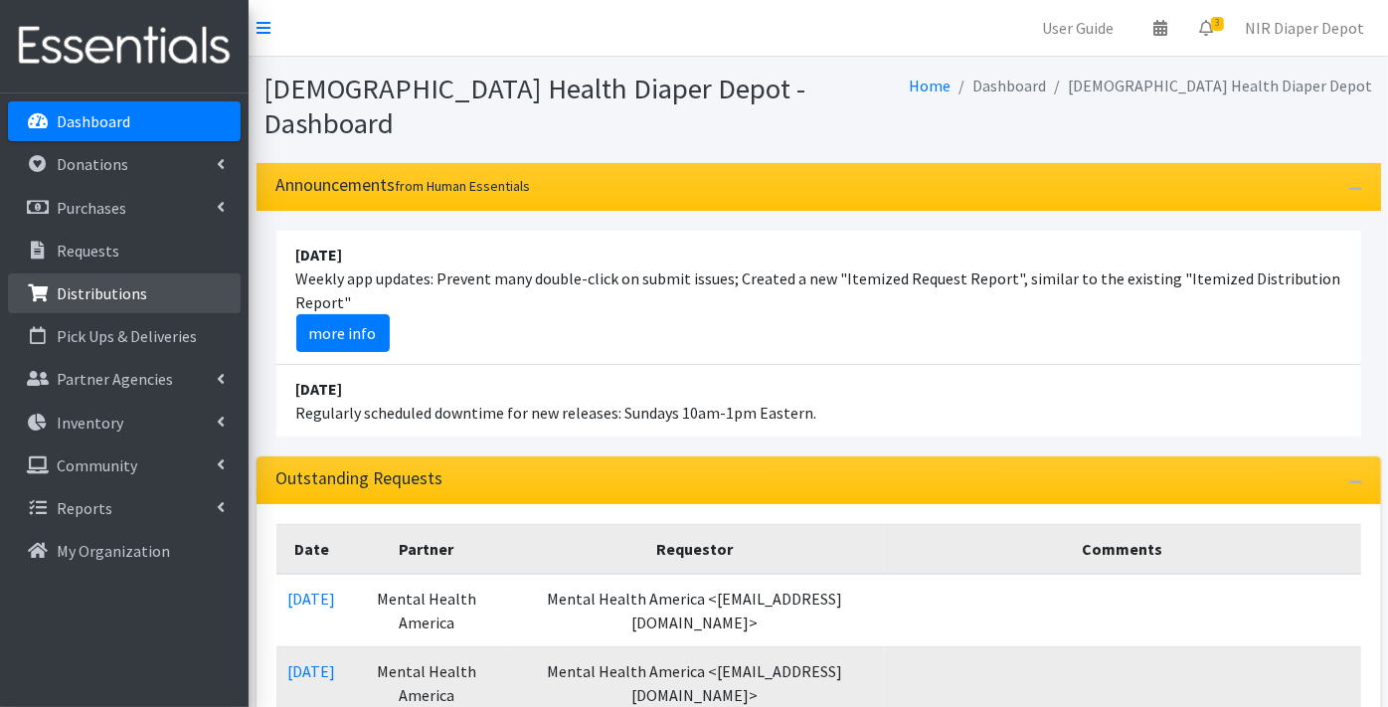
click at [121, 306] on link "Distributions" at bounding box center [124, 293] width 233 height 40
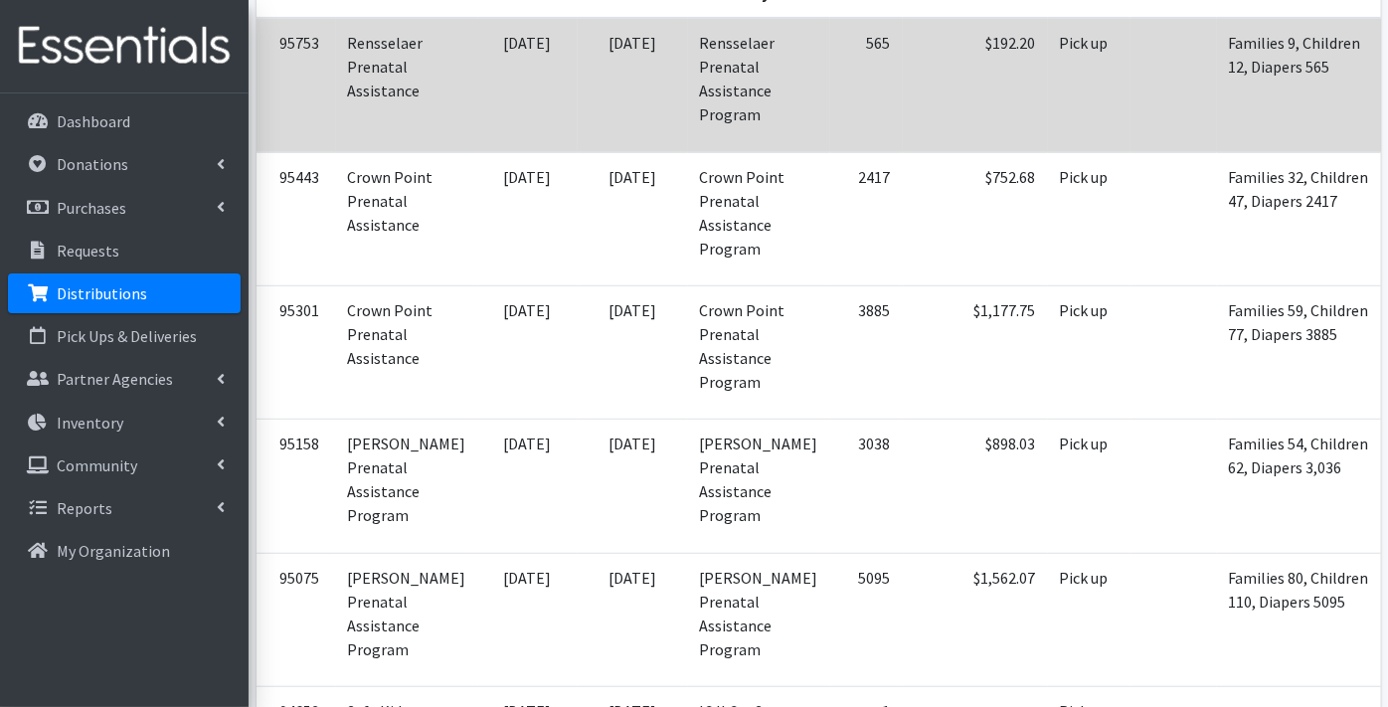
scroll to position [441, 0]
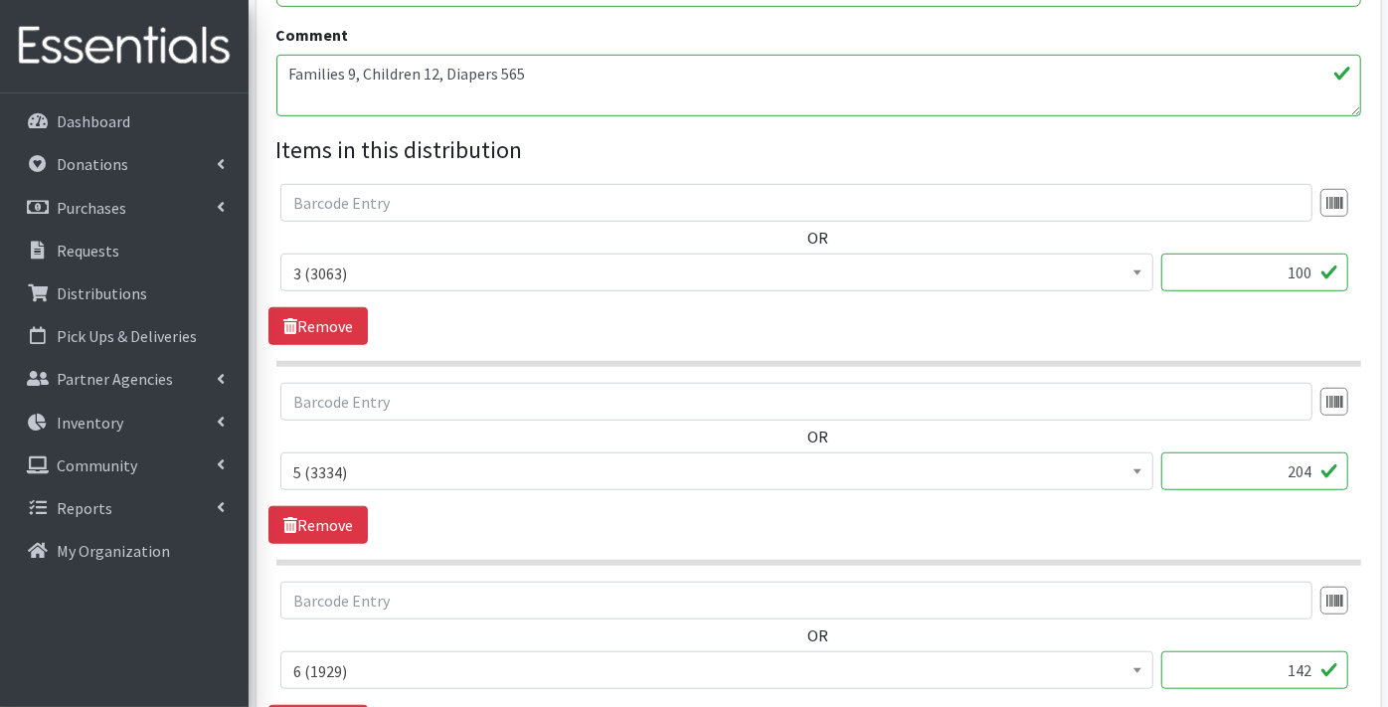
scroll to position [552, 0]
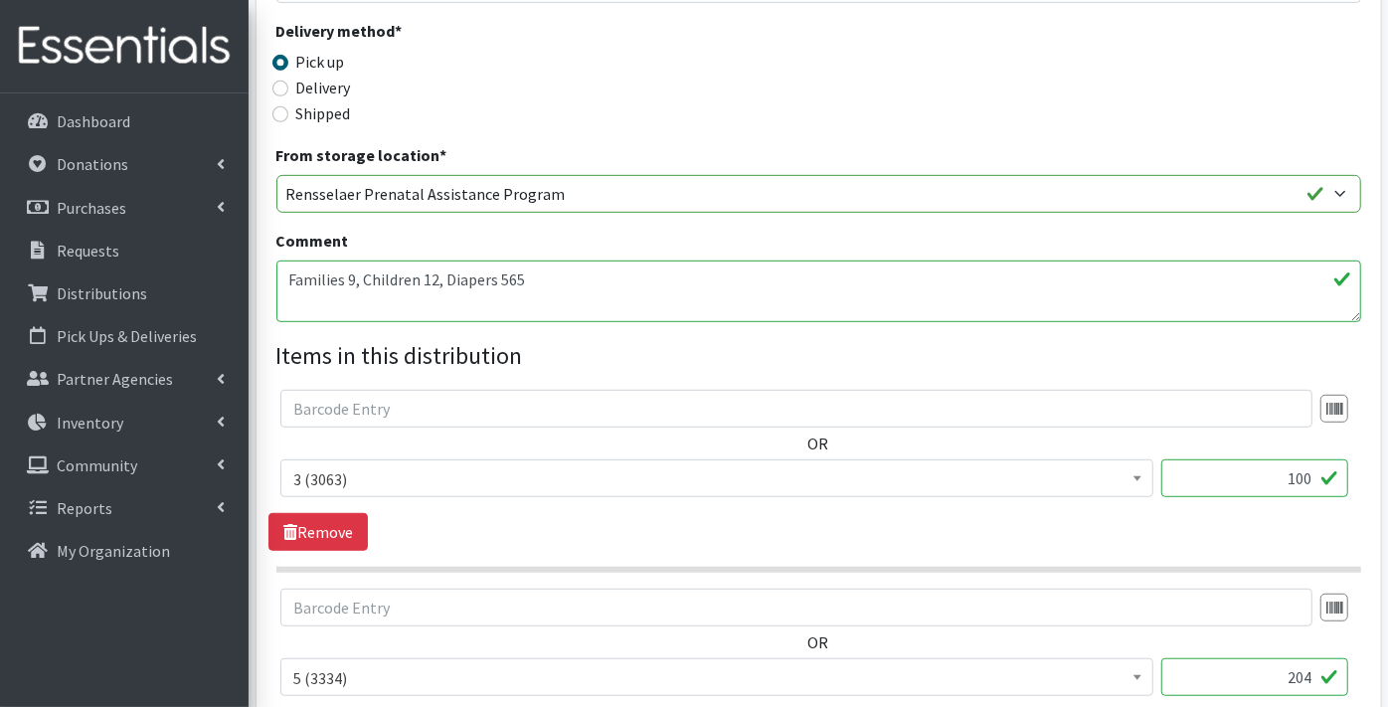
click at [352, 260] on textarea "Families 9, Children 12, Diapers 565" at bounding box center [818, 291] width 1084 height 62
click at [441, 260] on textarea "Families 9, Children 12, Diapers 565" at bounding box center [818, 291] width 1084 height 62
click at [551, 260] on textarea "Families 9, Children 12, Diapers 565" at bounding box center [818, 291] width 1084 height 62
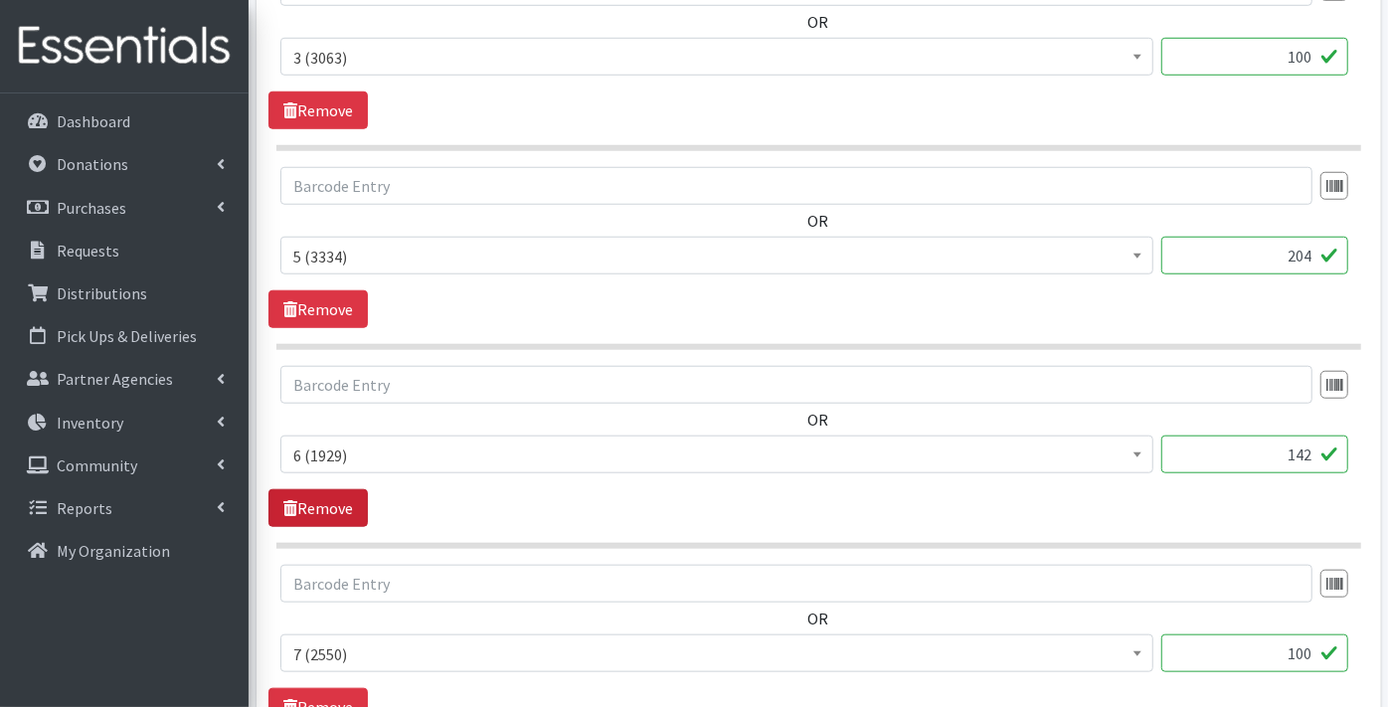
scroll to position [994, 0]
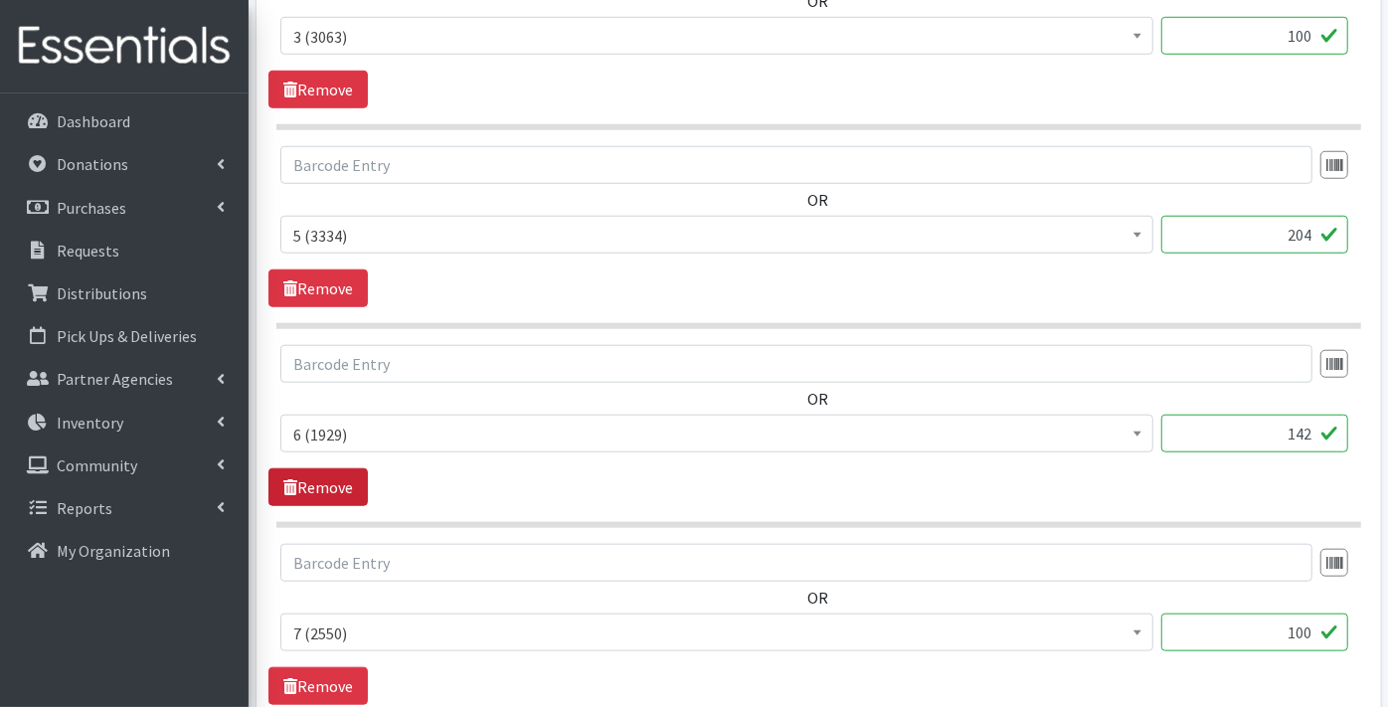
type textarea "Families 10, Children 14, Diapers 686"
click at [326, 468] on link "Remove" at bounding box center [317, 487] width 99 height 38
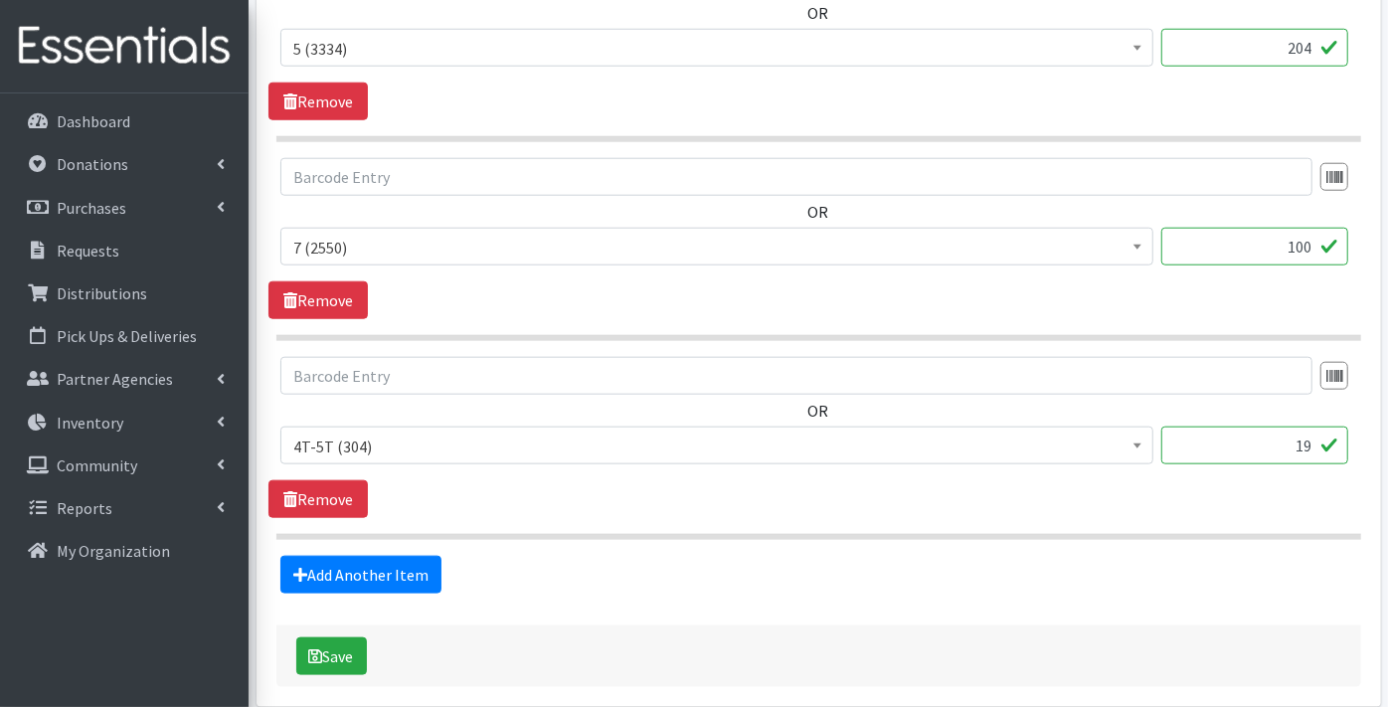
scroll to position [1231, 0]
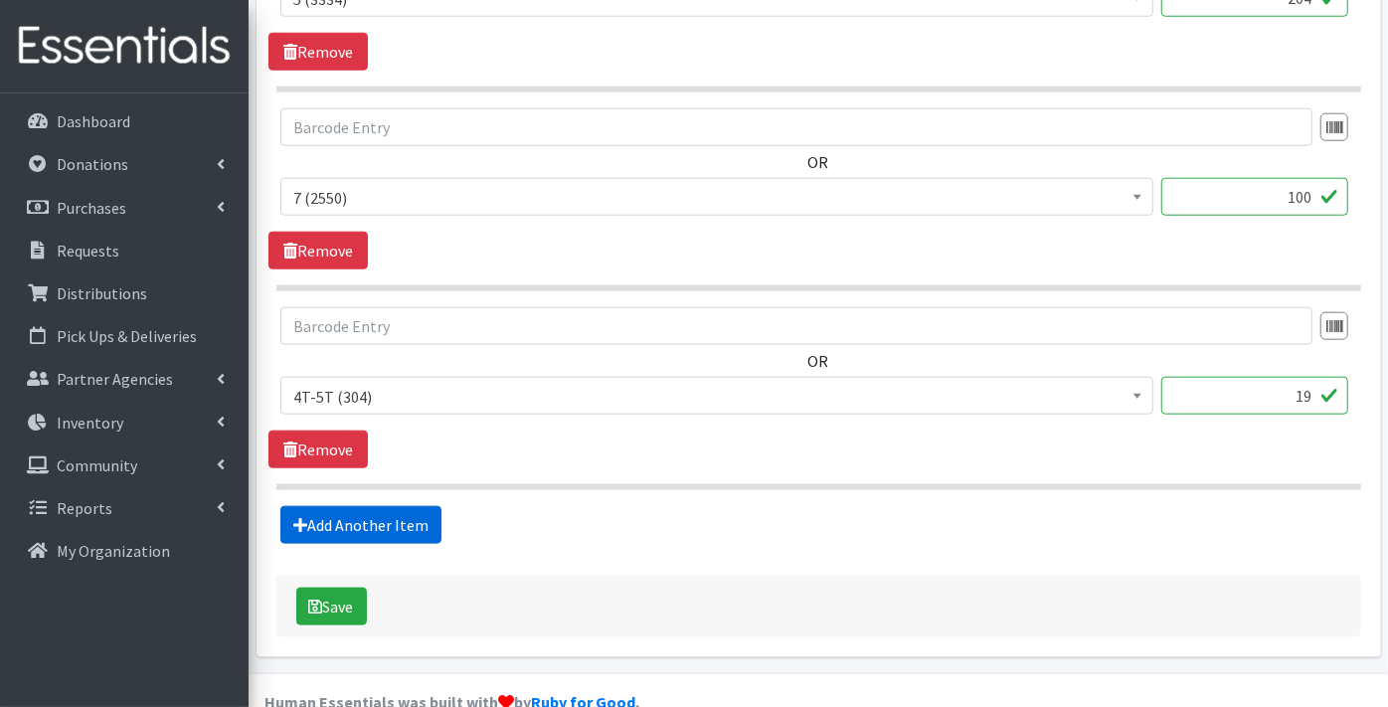
click at [350, 506] on link "Add Another Item" at bounding box center [360, 525] width 161 height 38
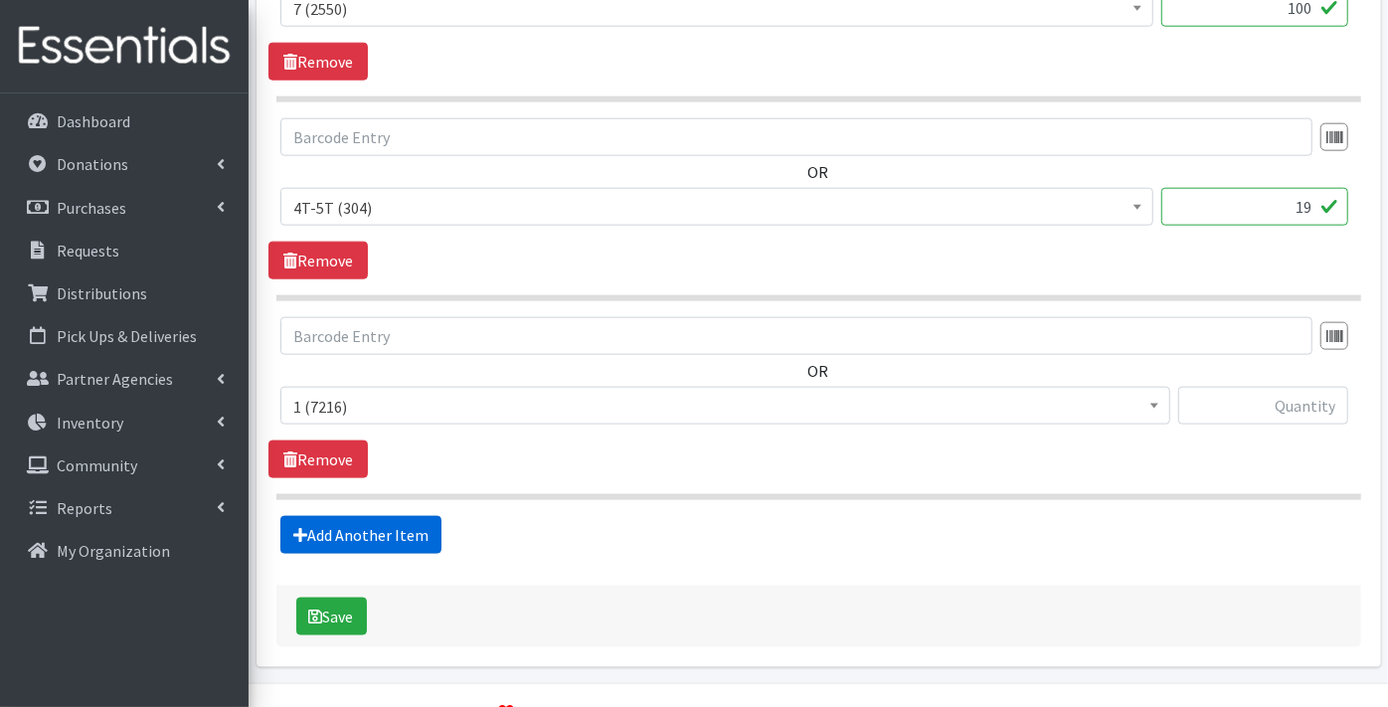
scroll to position [1428, 0]
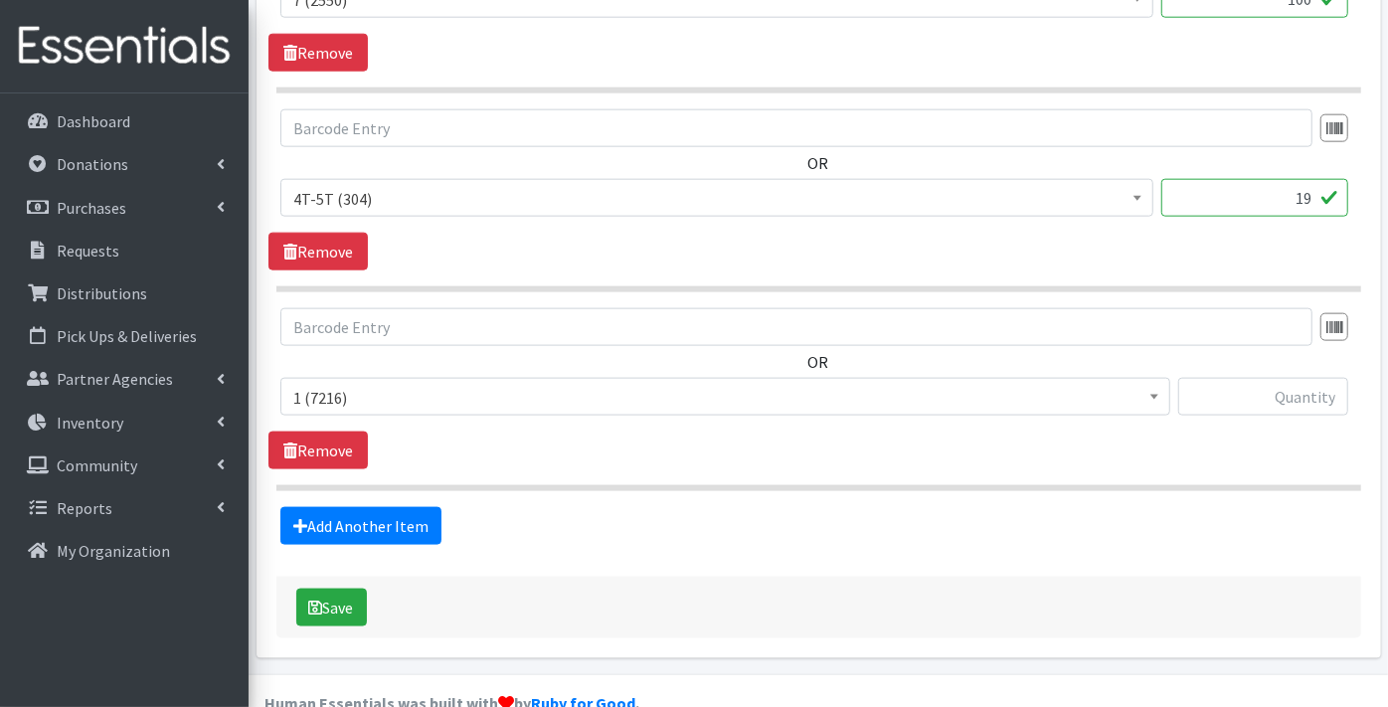
click at [353, 384] on span "1 (7216)" at bounding box center [725, 398] width 864 height 28
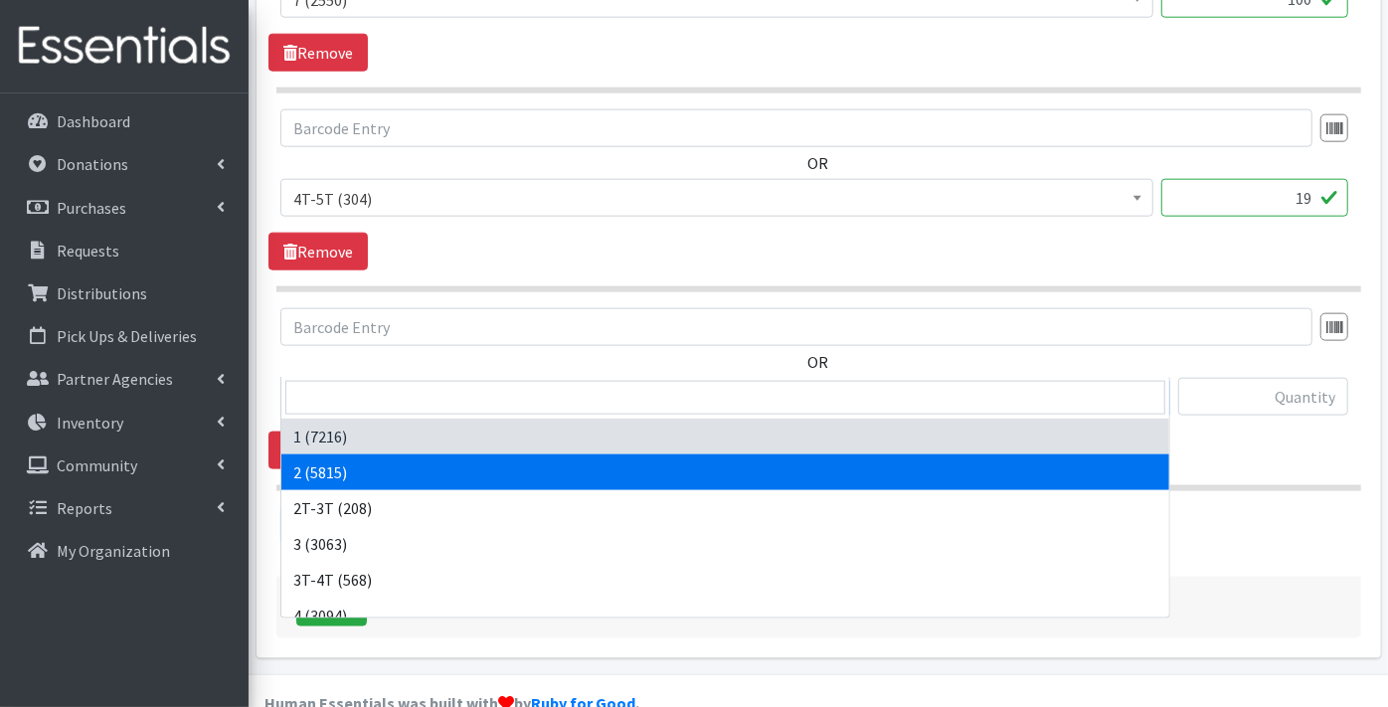
select select "9186"
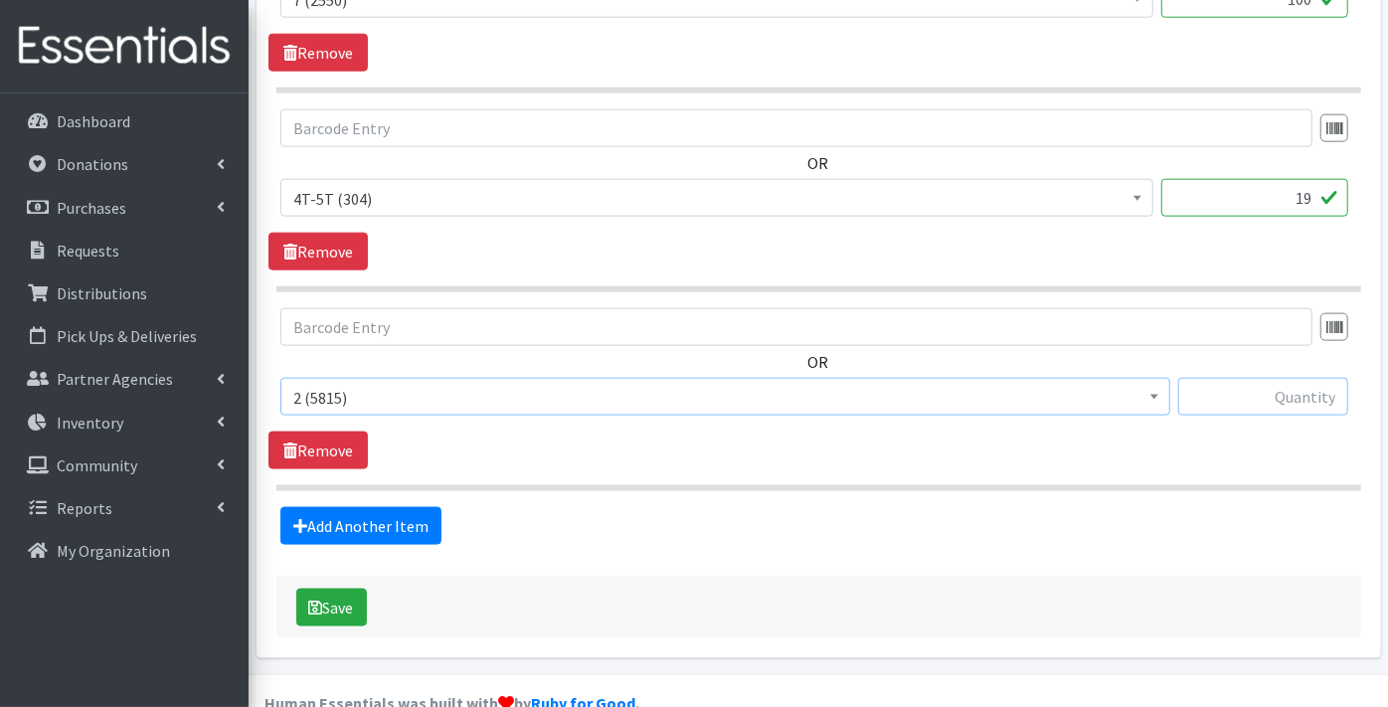
click at [1295, 378] on input "text" at bounding box center [1263, 397] width 170 height 38
type input "71"
click at [350, 507] on link "Add Another Item" at bounding box center [360, 526] width 161 height 38
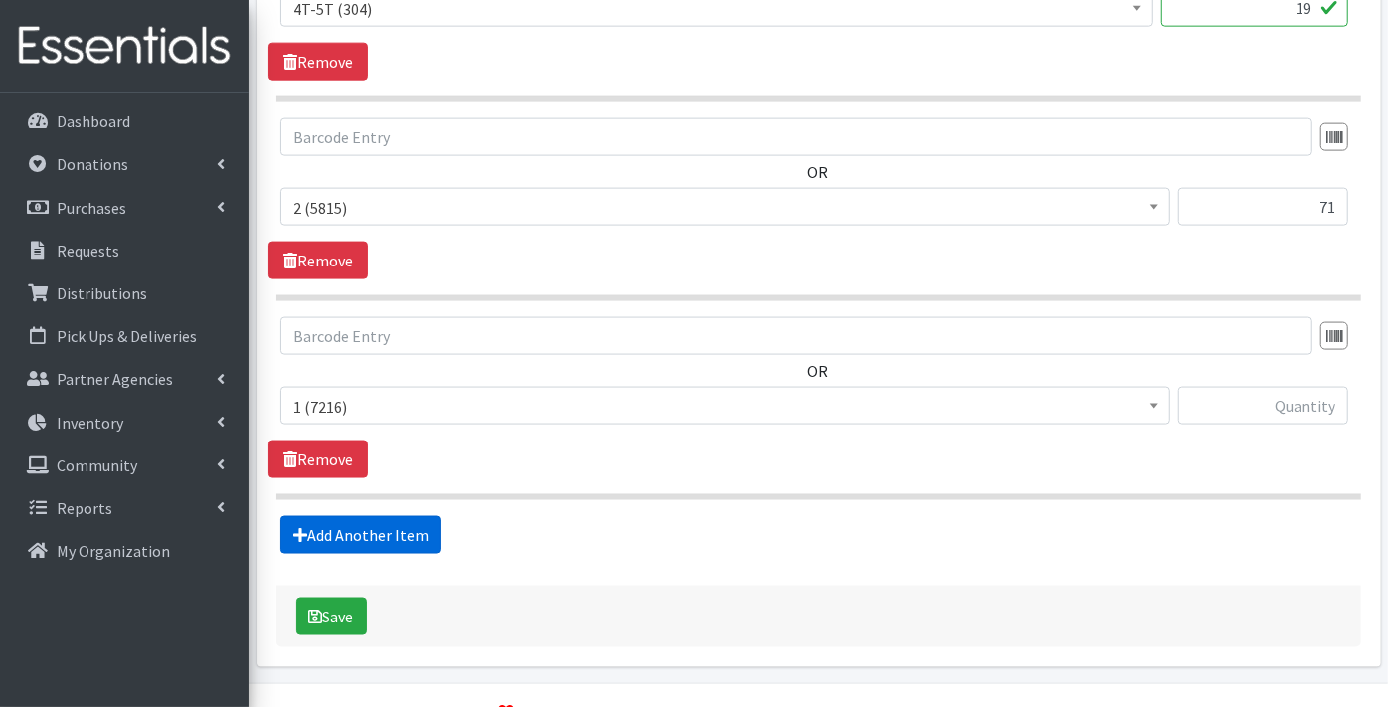
scroll to position [1627, 0]
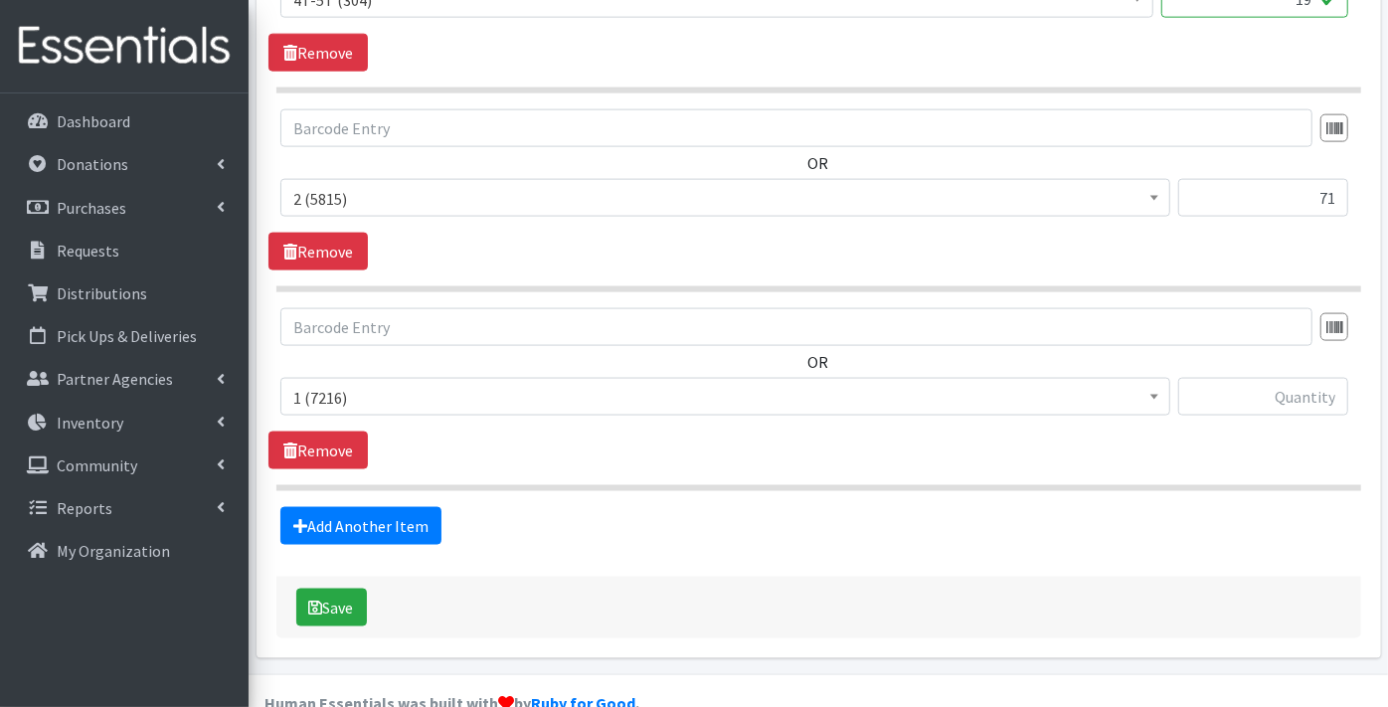
click at [367, 384] on span "1 (7216)" at bounding box center [725, 398] width 864 height 28
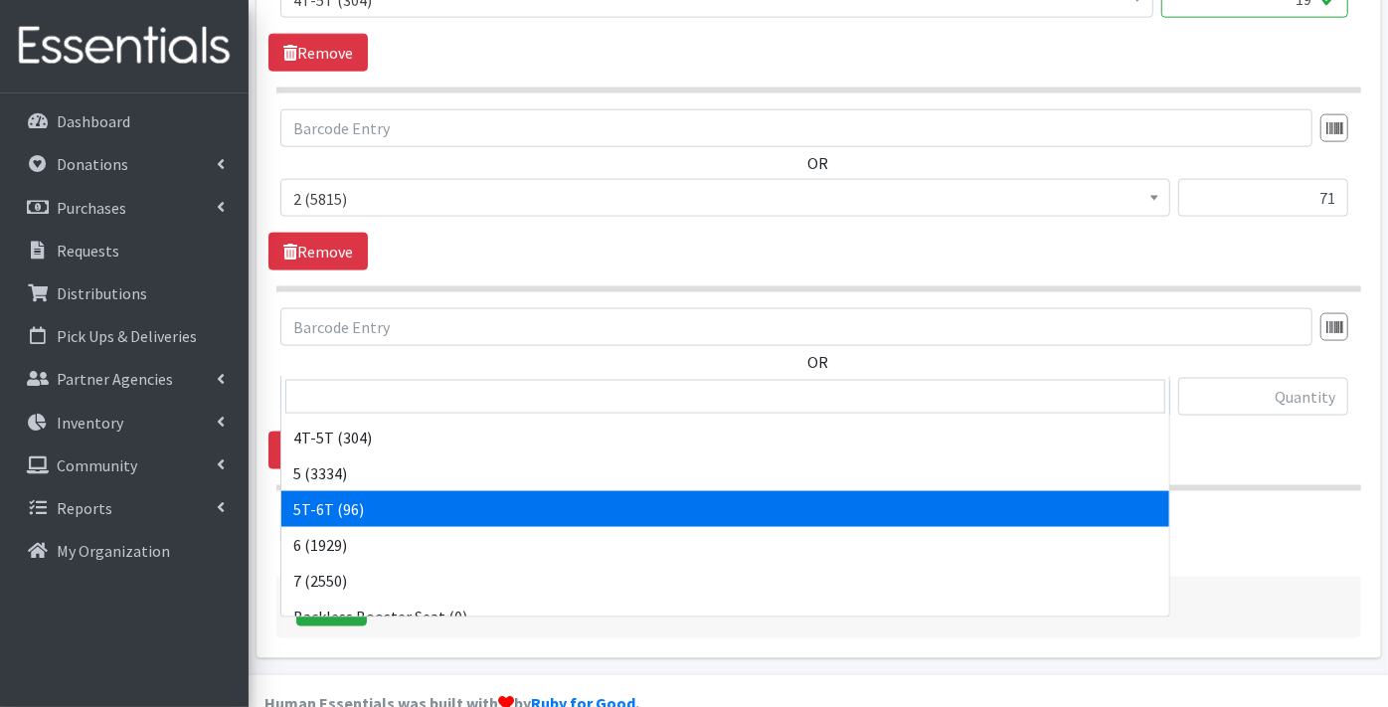
scroll to position [221, 0]
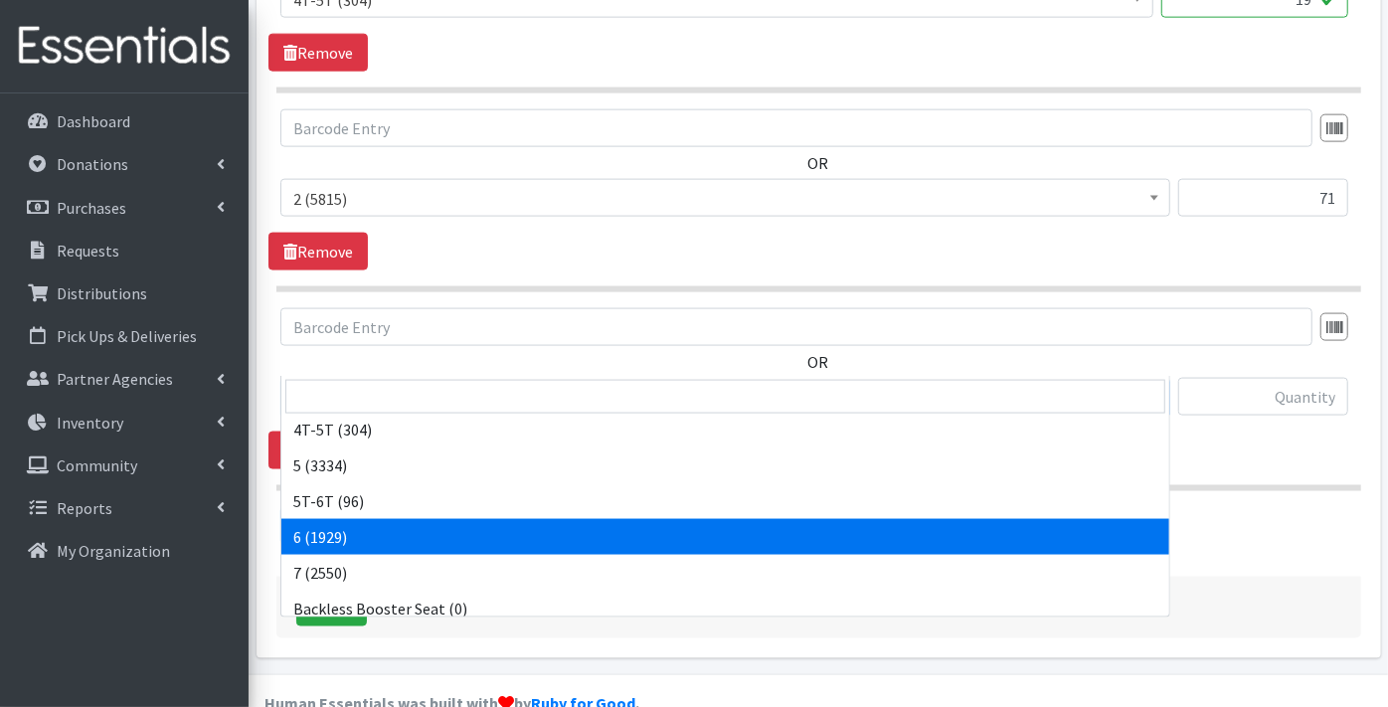
select select "9190"
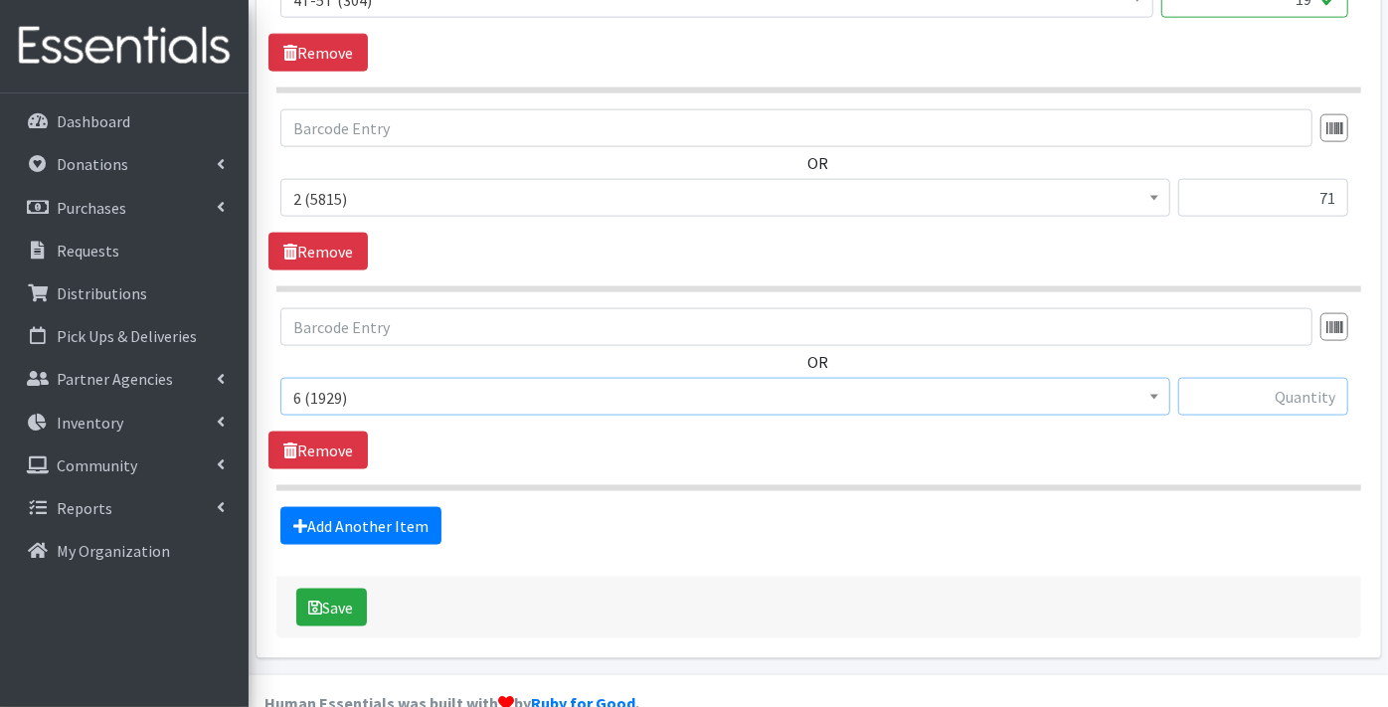
click at [1259, 378] on input "text" at bounding box center [1263, 397] width 170 height 38
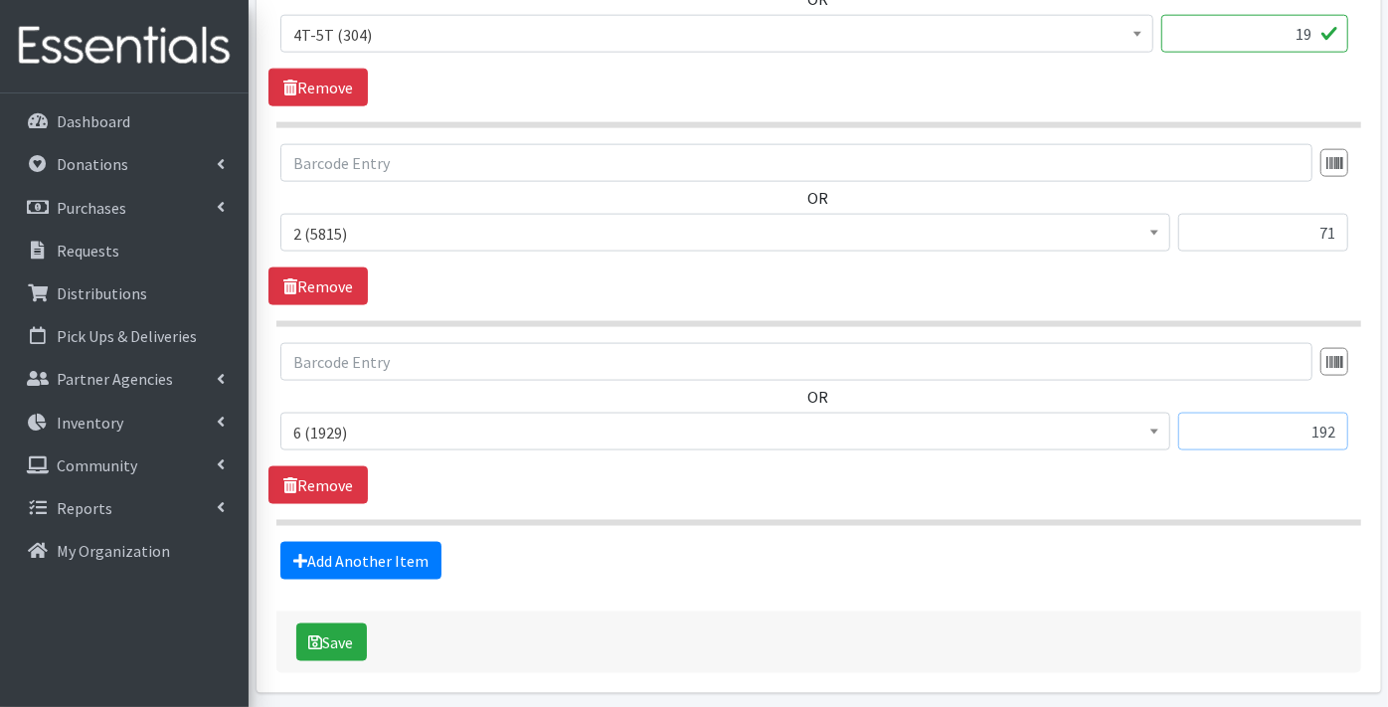
scroll to position [1627, 0]
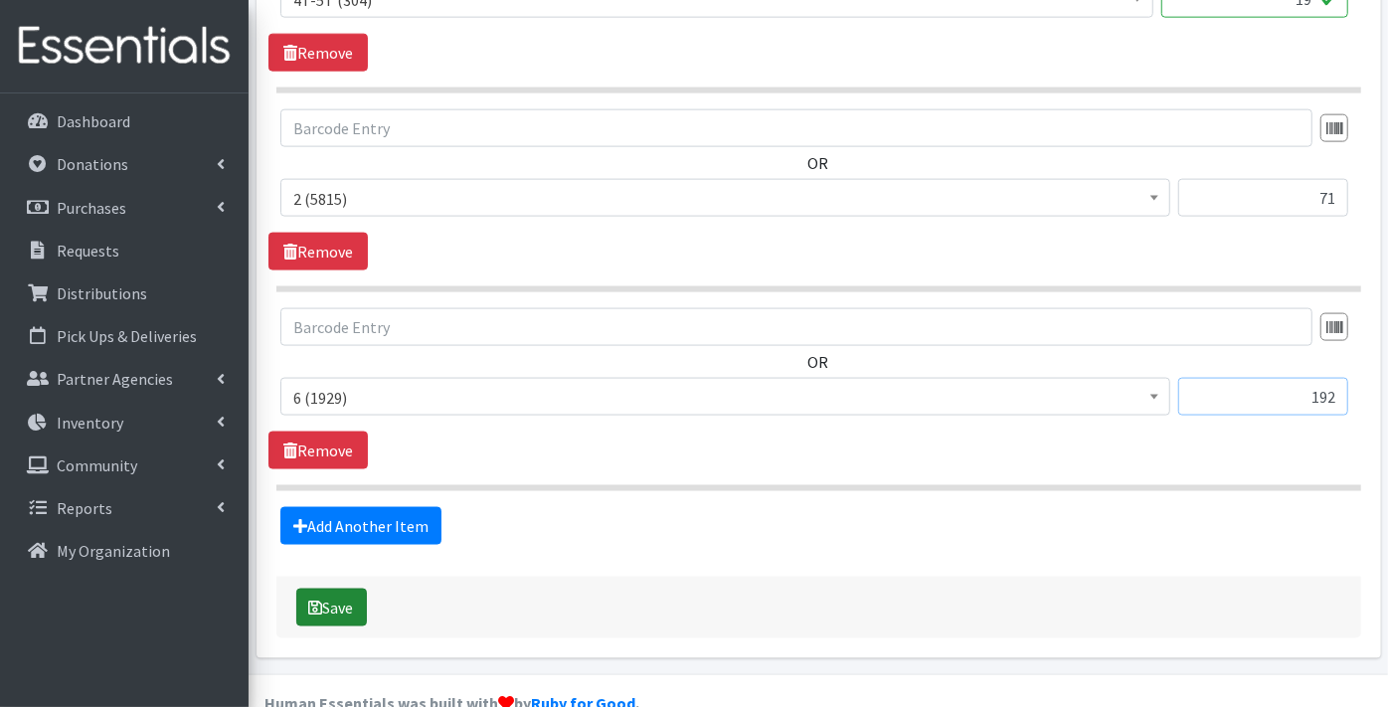
type input "192"
click at [332, 588] on button "Save" at bounding box center [331, 607] width 71 height 38
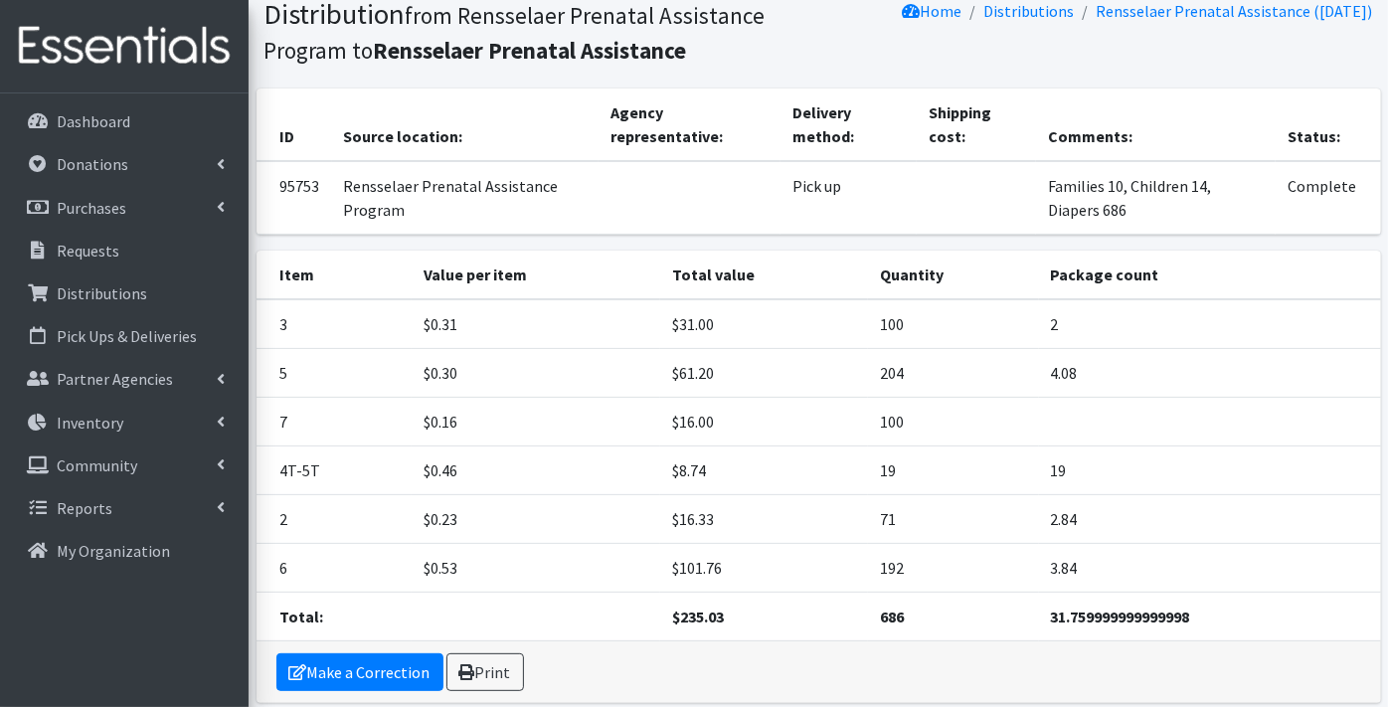
scroll to position [222, 0]
